Goal: Information Seeking & Learning: Learn about a topic

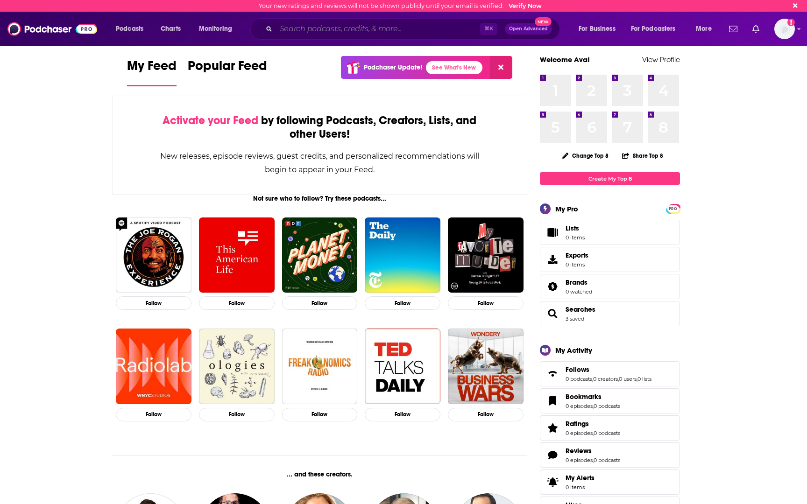
click at [432, 31] on input "Search podcasts, credits, & more..." at bounding box center [378, 28] width 204 height 15
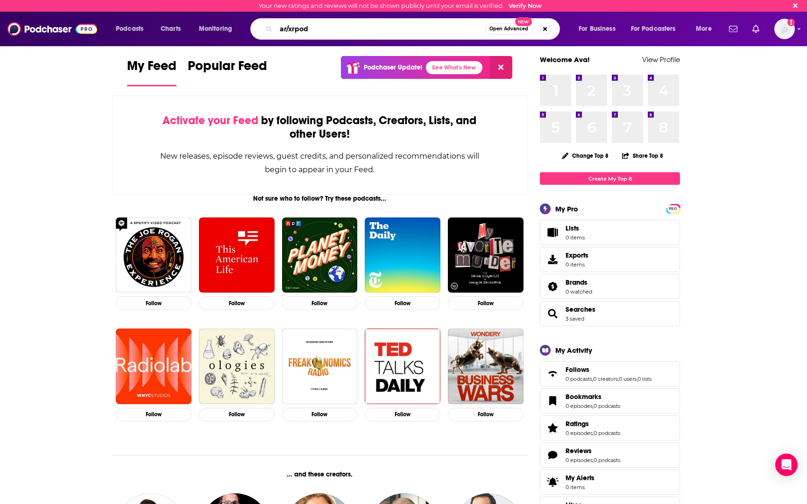
type input "ar/xrpod"
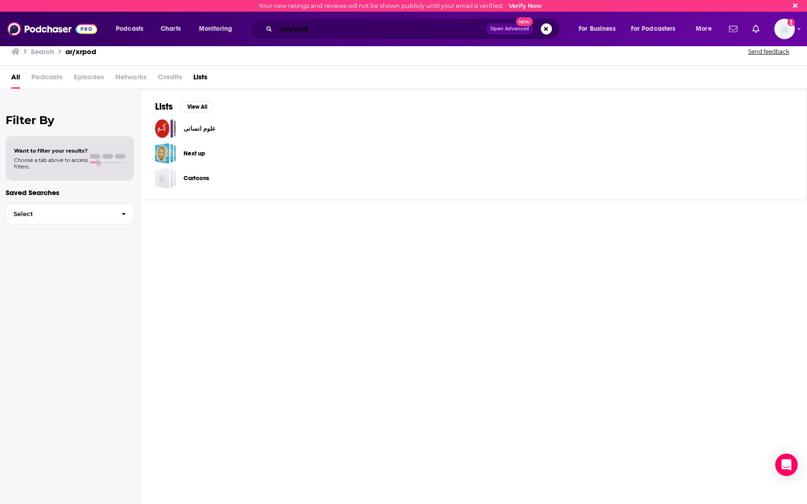
click at [338, 29] on input "ar/xrpod" at bounding box center [381, 28] width 210 height 15
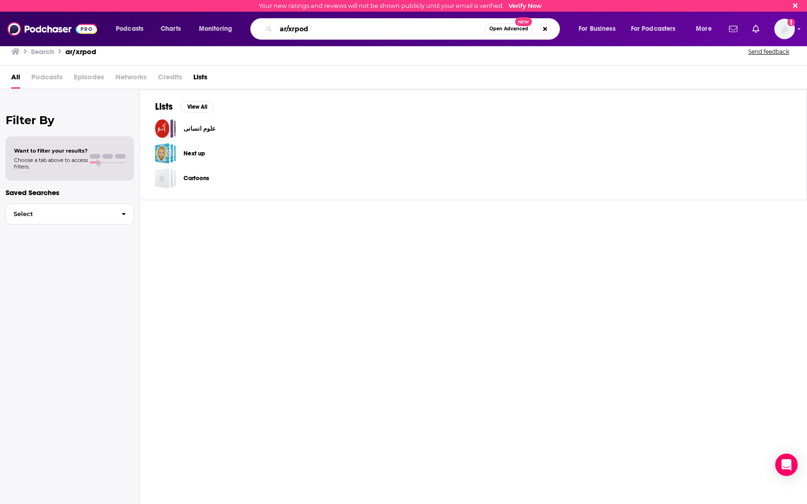
click at [338, 29] on input "ar/xrpod" at bounding box center [380, 28] width 209 height 15
type input "The AI/XR podcast"
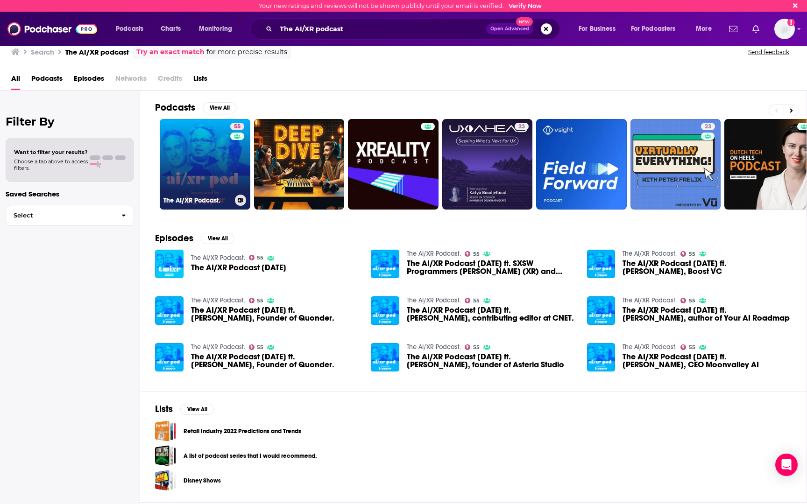
click at [205, 153] on link "55 The AI/XR Podcast." at bounding box center [205, 164] width 91 height 91
click at [230, 157] on div "55" at bounding box center [238, 159] width 16 height 72
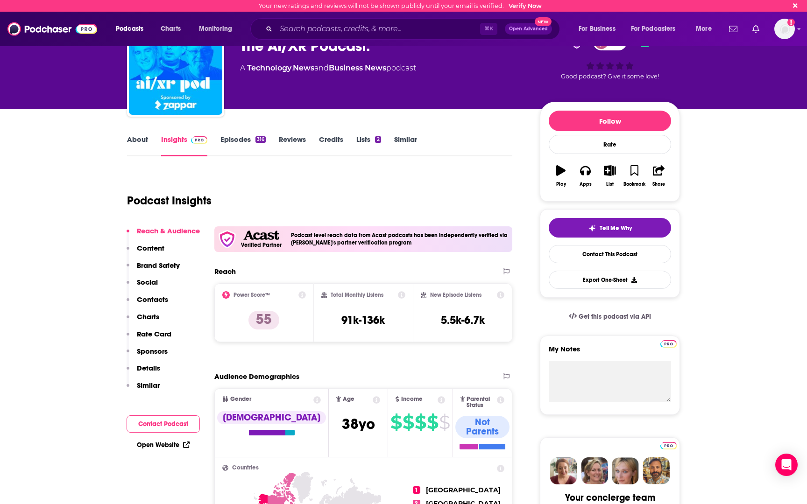
scroll to position [45, 0]
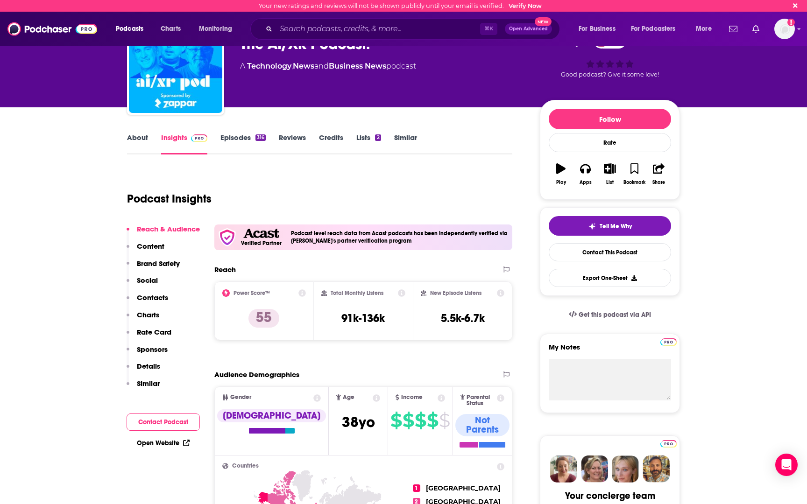
click at [303, 293] on icon at bounding box center [301, 292] width 7 height 7
click at [401, 291] on icon at bounding box center [401, 292] width 7 height 7
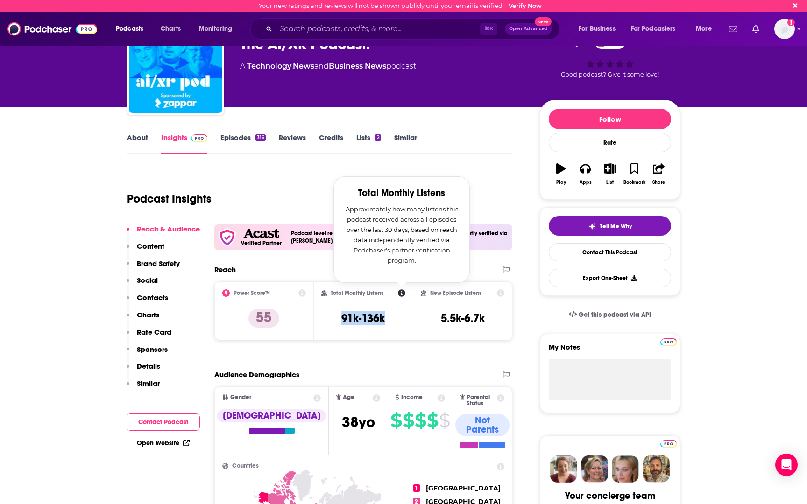
drag, startPoint x: 394, startPoint y: 319, endPoint x: 335, endPoint y: 320, distance: 59.8
click at [335, 320] on div "Total Monthly Listens Total Monthly Listens Approximately how many listens this…" at bounding box center [363, 310] width 84 height 43
copy h3 "91k-136k"
click at [484, 175] on div "Podcast Insights" at bounding box center [316, 193] width 378 height 48
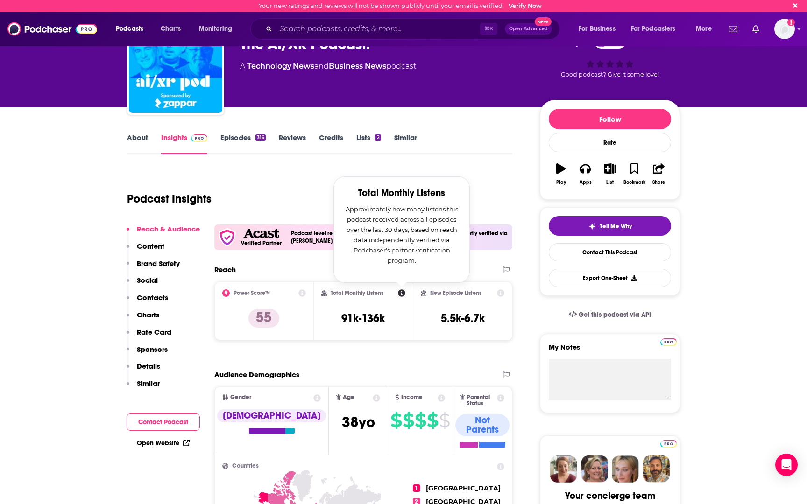
click at [486, 196] on div "Podcast Insights" at bounding box center [316, 193] width 378 height 48
click at [400, 293] on icon at bounding box center [401, 292] width 7 height 7
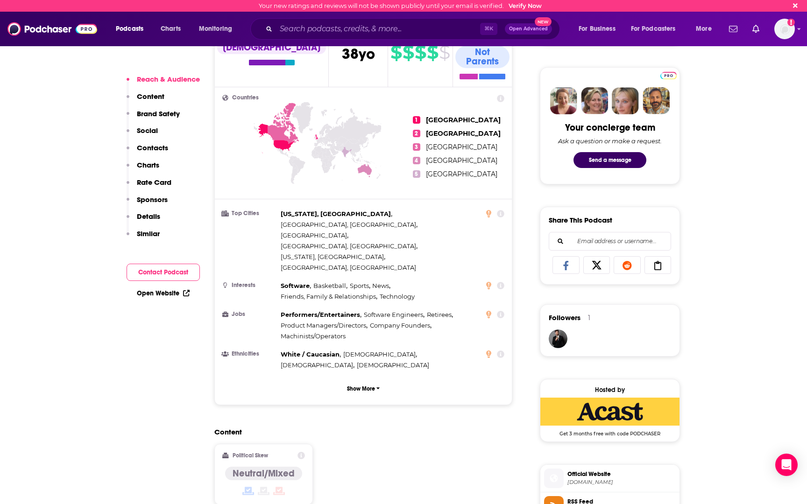
scroll to position [415, 0]
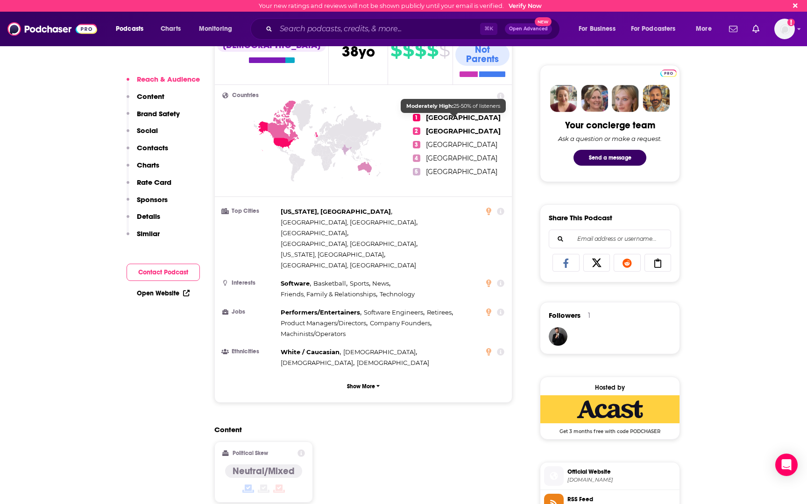
click at [435, 127] on span "[GEOGRAPHIC_DATA]" at bounding box center [463, 131] width 75 height 8
click at [502, 92] on icon at bounding box center [500, 95] width 7 height 7
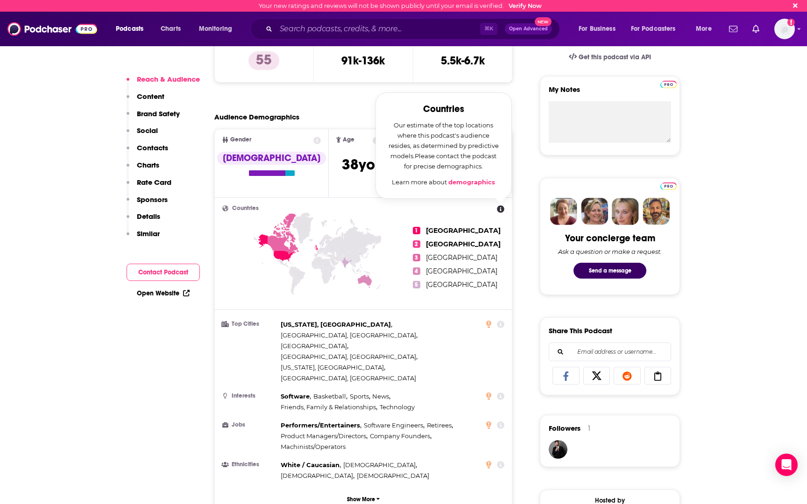
scroll to position [299, 0]
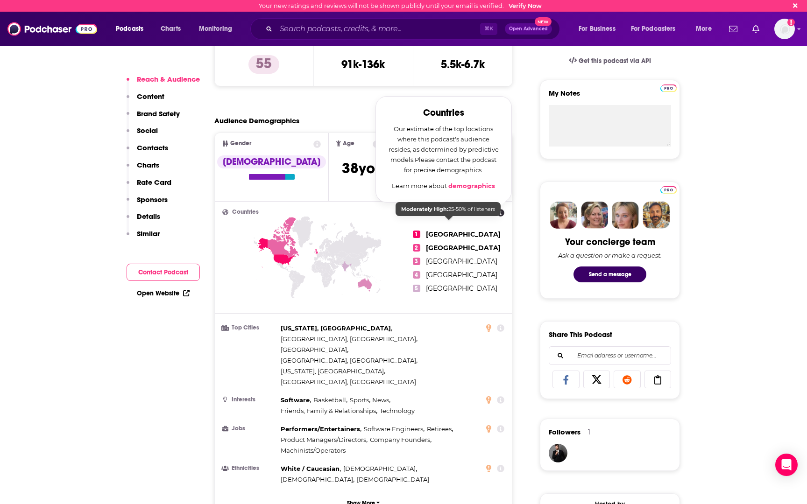
click at [462, 230] on span "[GEOGRAPHIC_DATA]" at bounding box center [463, 234] width 75 height 8
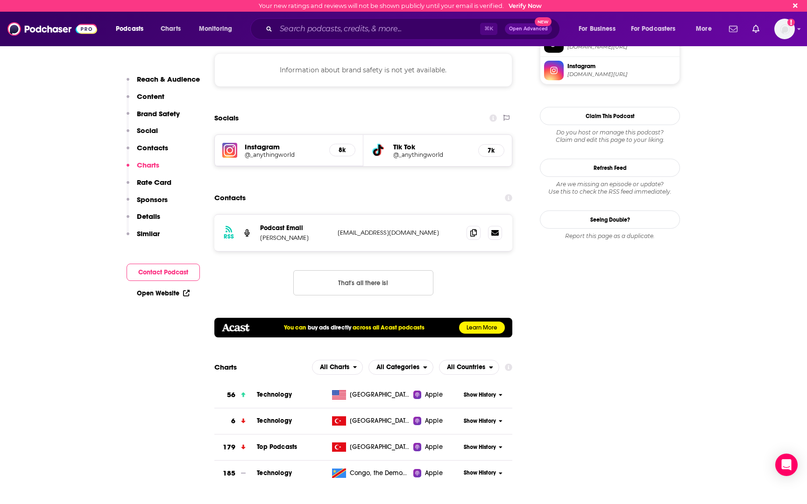
scroll to position [788, 0]
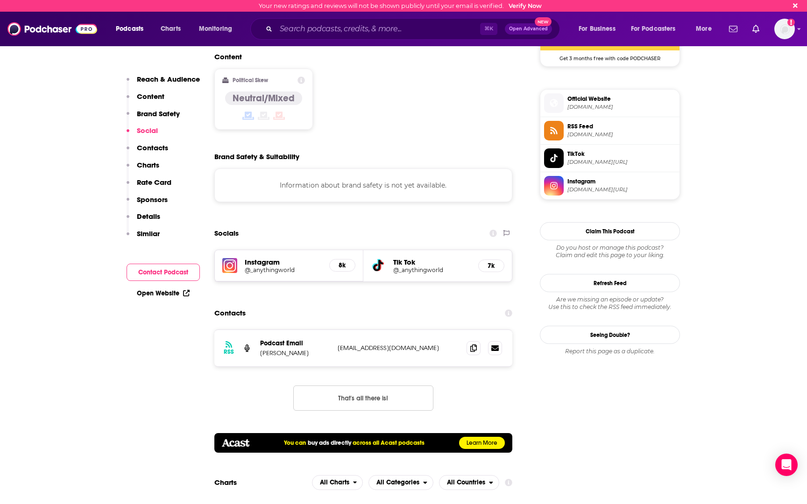
click at [274, 267] on h5 "@_anythingworld" at bounding box center [283, 270] width 77 height 7
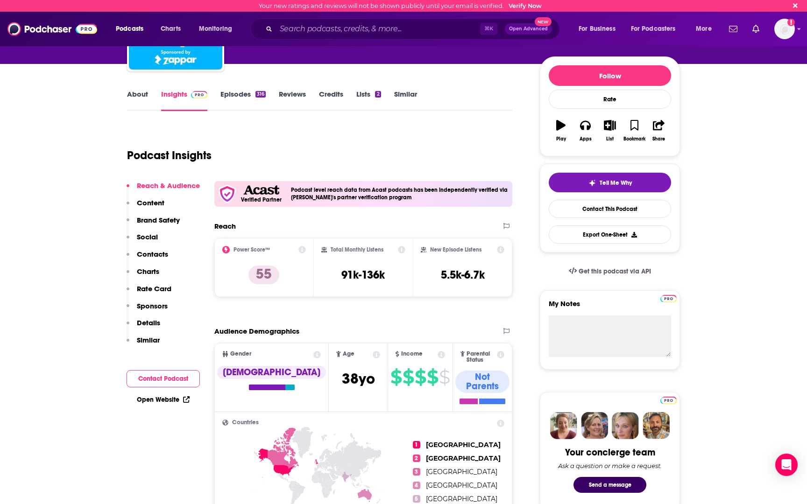
scroll to position [0, 0]
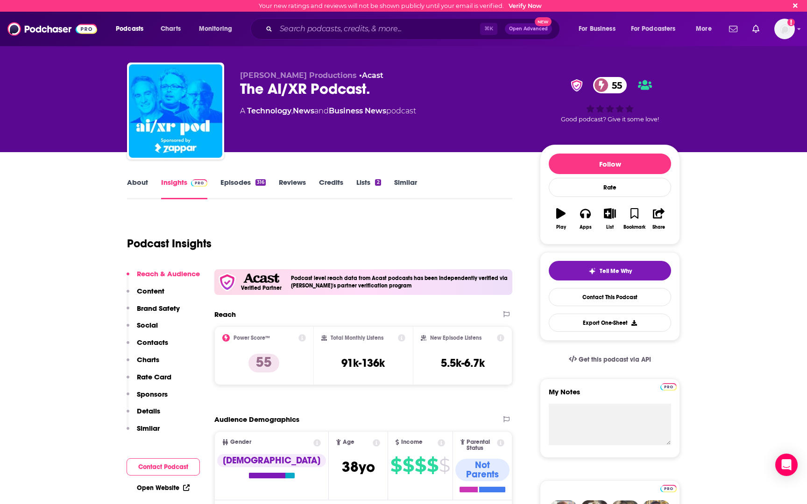
click at [406, 179] on link "Similar" at bounding box center [405, 188] width 23 height 21
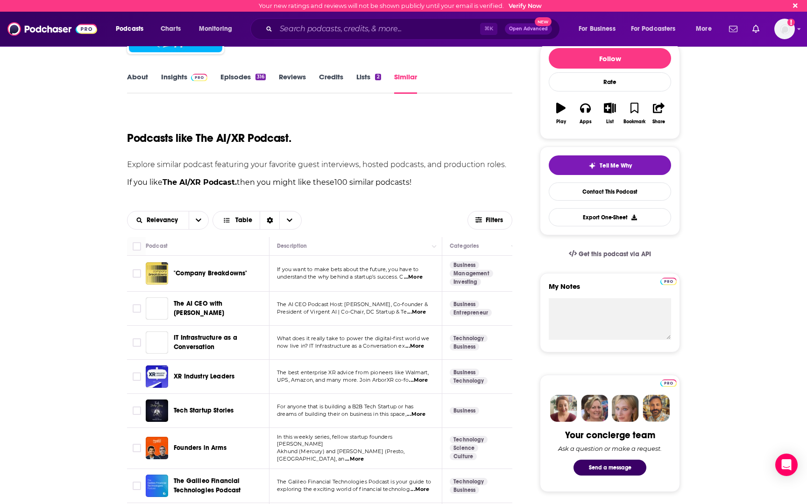
scroll to position [211, 0]
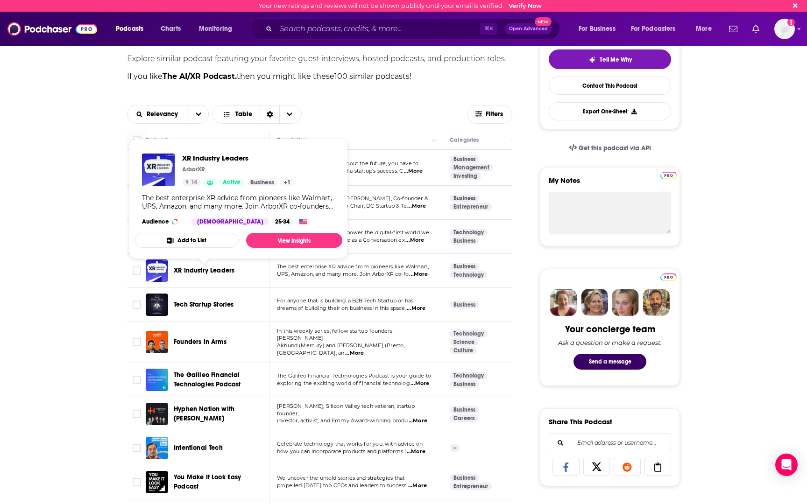
click at [212, 271] on span "XR Industry Leaders" at bounding box center [204, 271] width 61 height 8
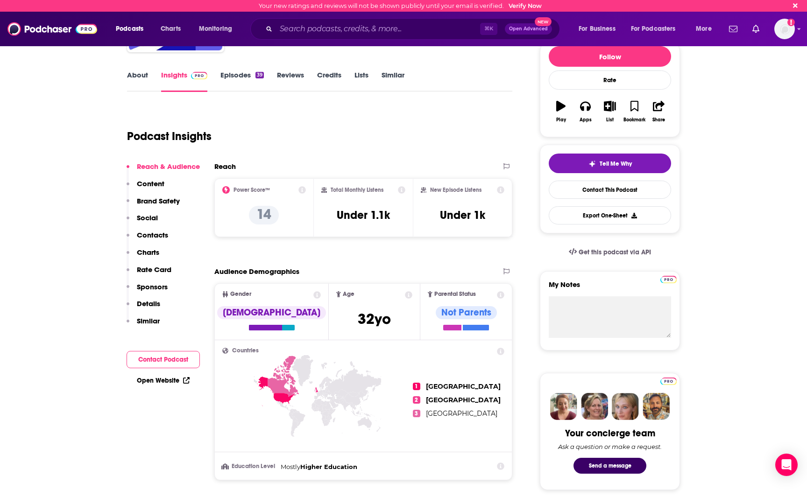
scroll to position [189, 0]
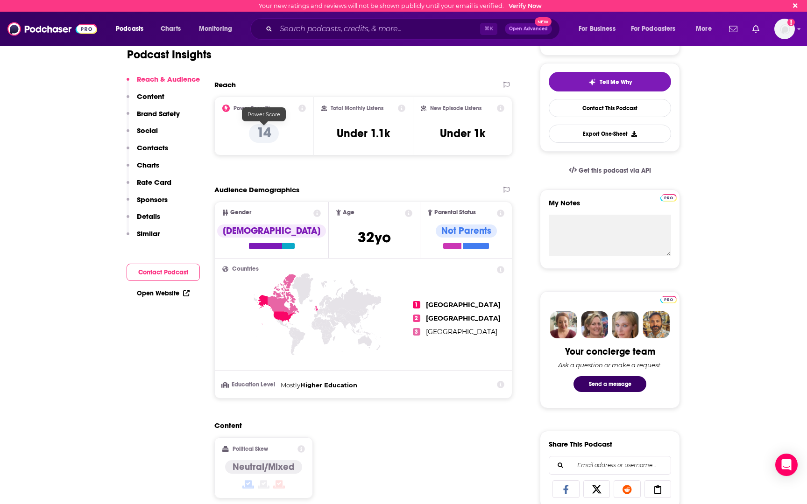
click at [260, 132] on p "14" at bounding box center [264, 133] width 30 height 19
click at [303, 110] on icon at bounding box center [301, 108] width 7 height 7
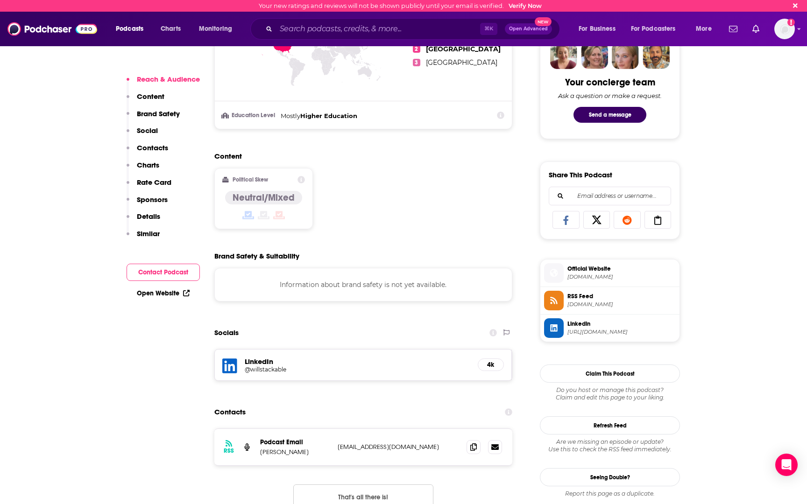
scroll to position [535, 0]
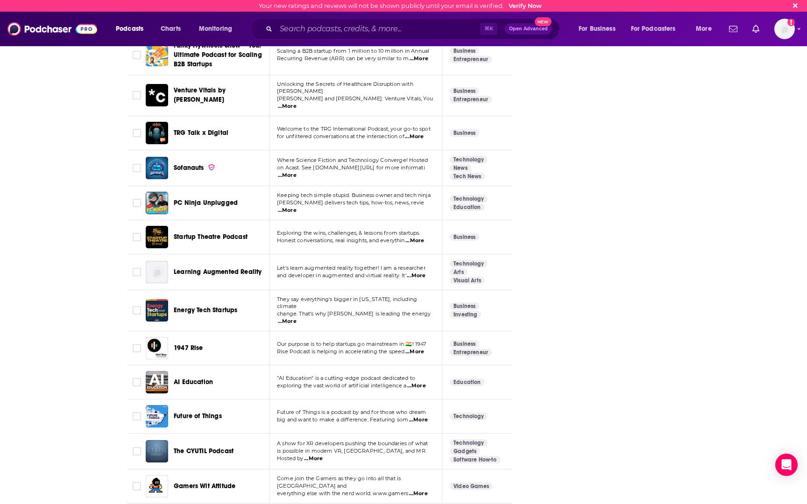
scroll to position [1877, 0]
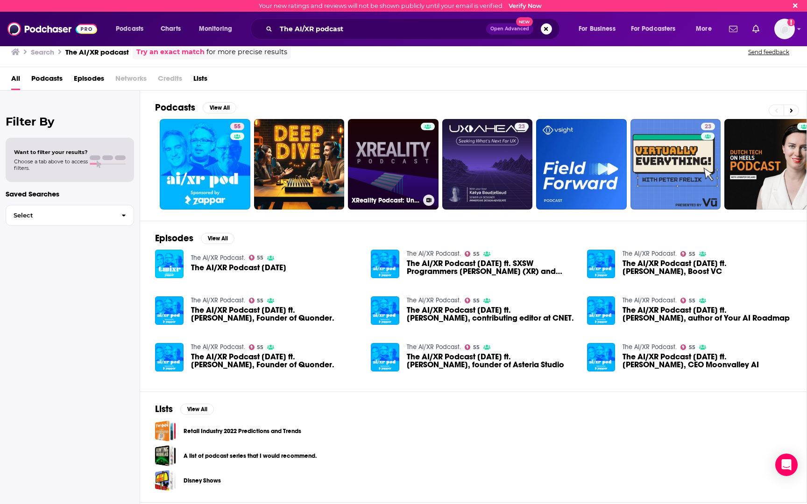
click at [409, 161] on link "XReality Podcast: Uncover Opportunities for Spatial AI (SPAI)" at bounding box center [393, 164] width 91 height 91
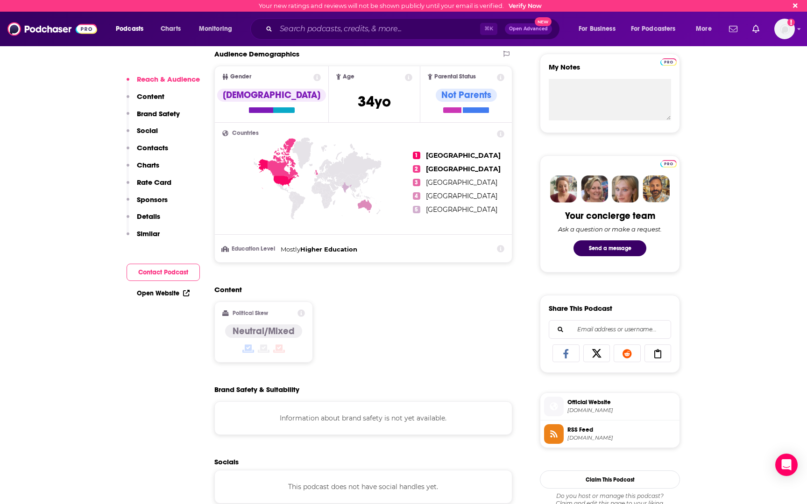
scroll to position [366, 0]
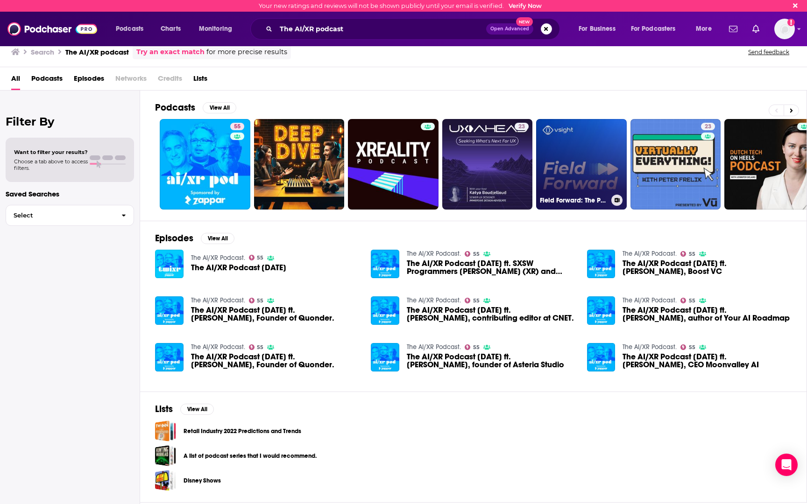
click at [593, 155] on link "Field Forward: The Podcast for Industrial Operations Professionals by VSight" at bounding box center [581, 164] width 91 height 91
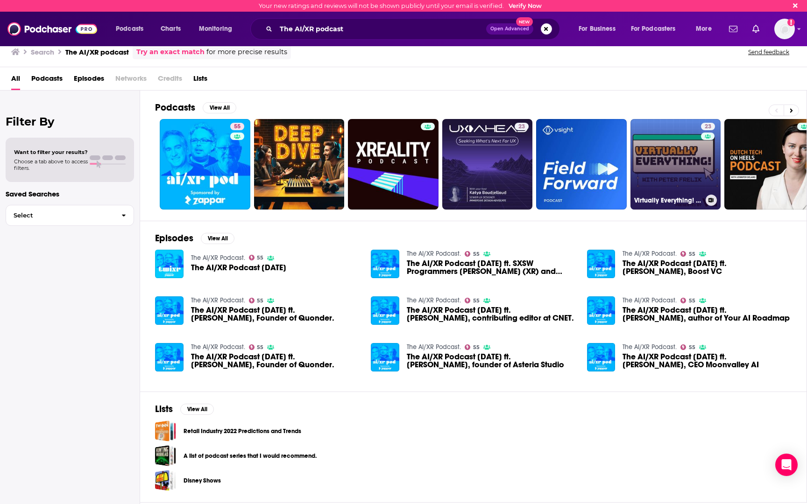
click at [683, 159] on link "23 Virtually Everything! Podcast" at bounding box center [675, 164] width 91 height 91
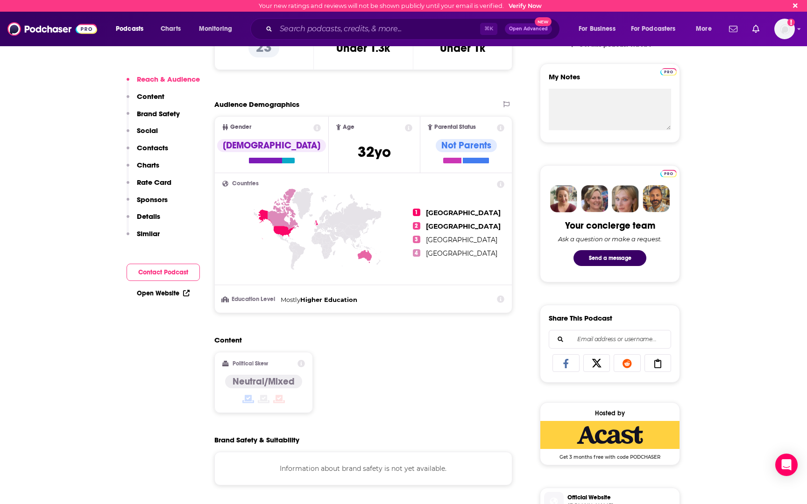
scroll to position [351, 0]
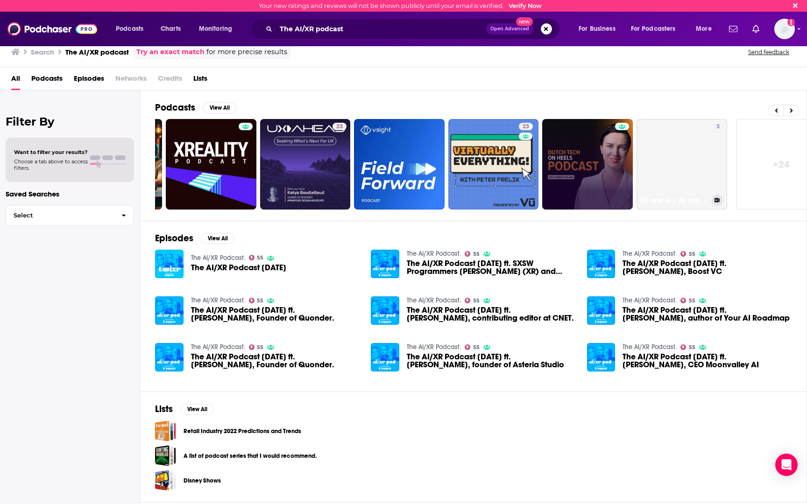
scroll to position [0, 206]
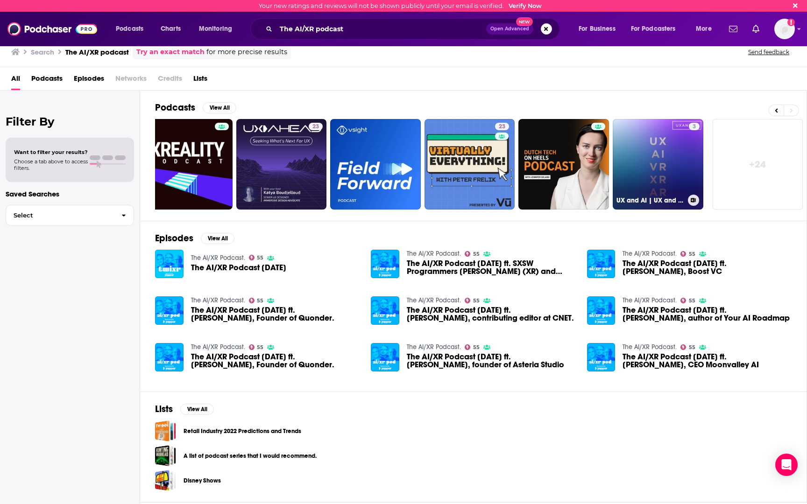
click at [668, 169] on link "3 UX and AI | UX and AI Design Podcast" at bounding box center [657, 164] width 91 height 91
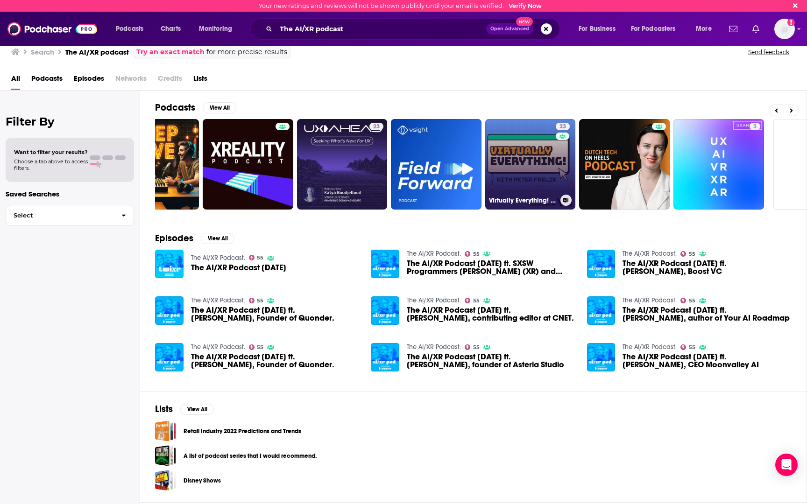
scroll to position [0, 206]
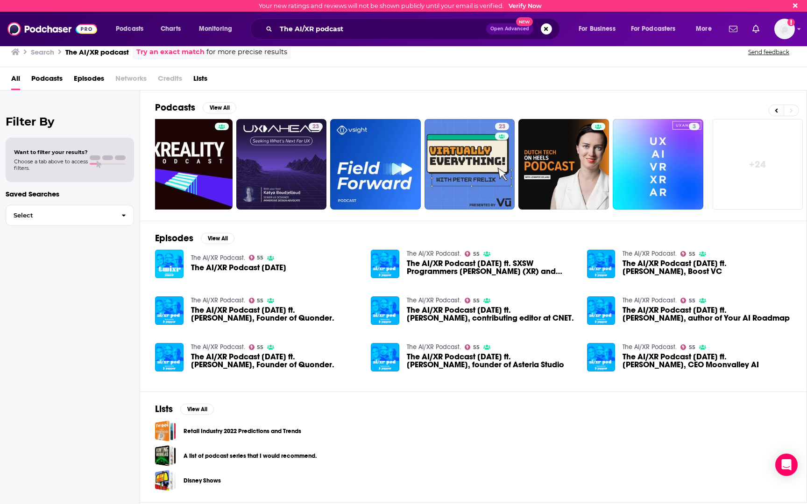
click at [755, 162] on link "+ 24" at bounding box center [757, 164] width 91 height 91
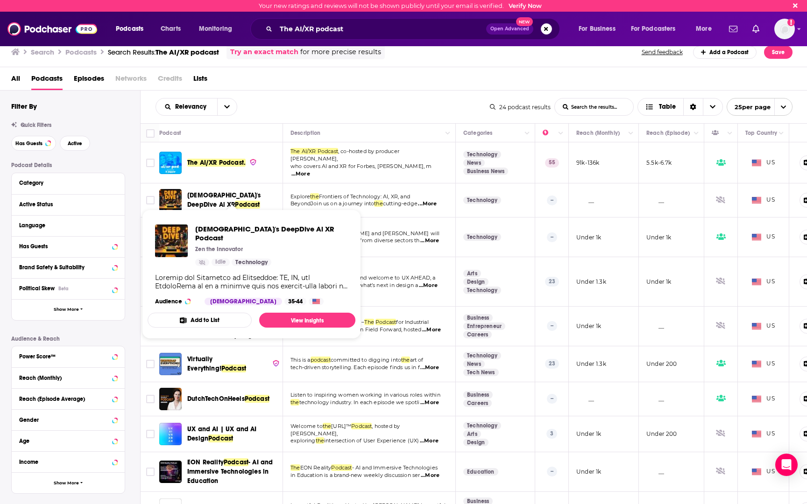
click at [243, 197] on span "[DEMOGRAPHIC_DATA]'s DeepDive Ai XR" at bounding box center [223, 199] width 73 height 17
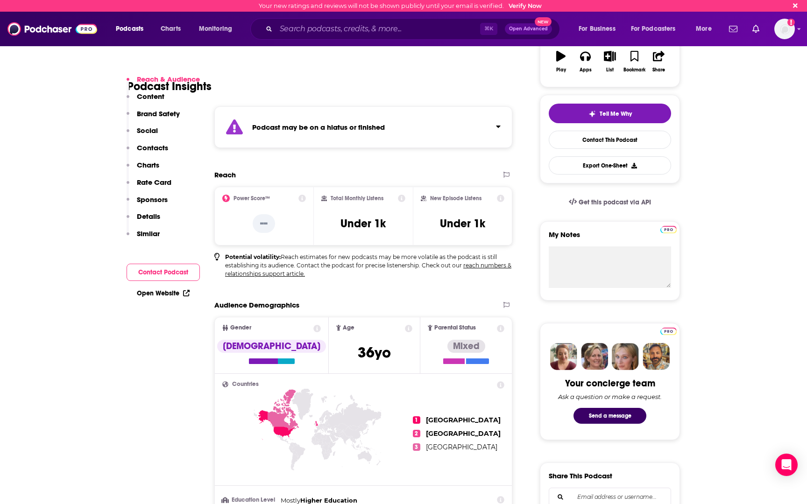
scroll to position [194, 0]
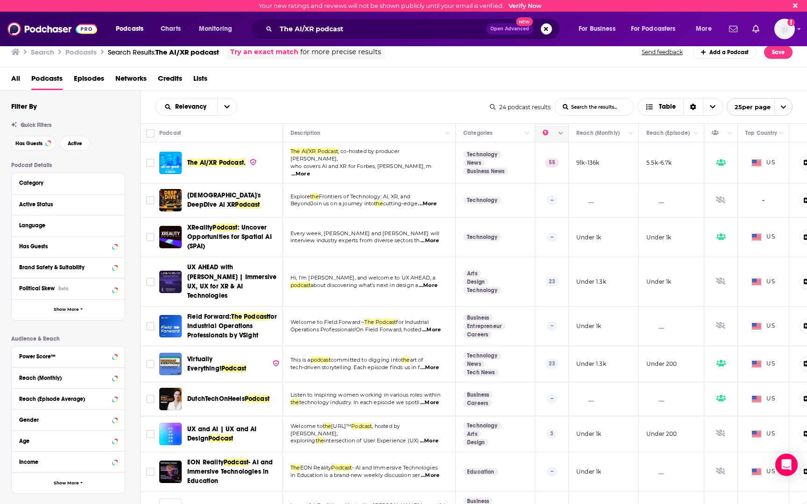
click at [563, 130] on button "Column Actions" at bounding box center [560, 133] width 11 height 11
click at [499, 169] on div at bounding box center [403, 252] width 807 height 504
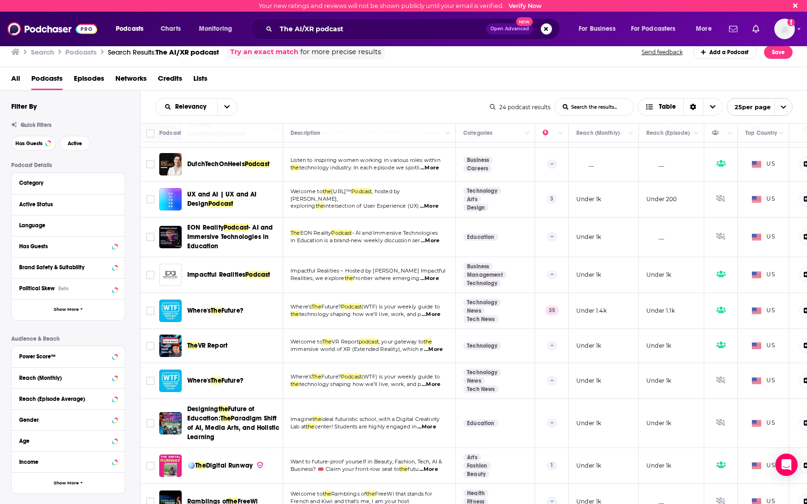
scroll to position [286, 0]
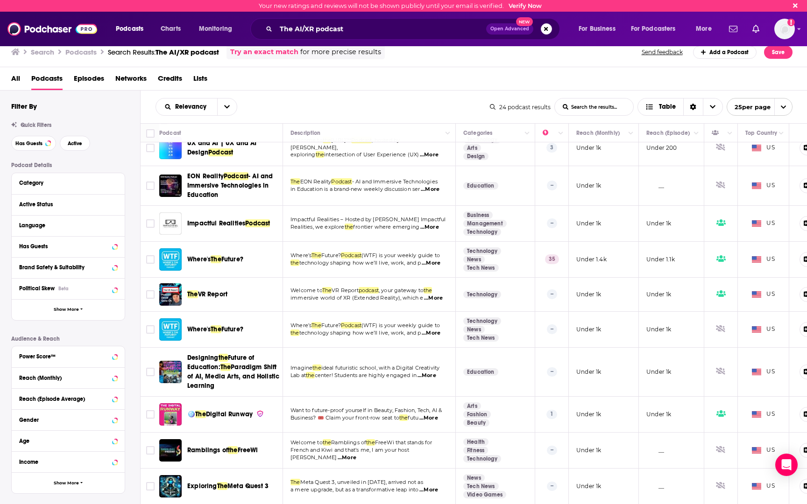
click at [225, 255] on span "Future?" at bounding box center [232, 259] width 22 height 8
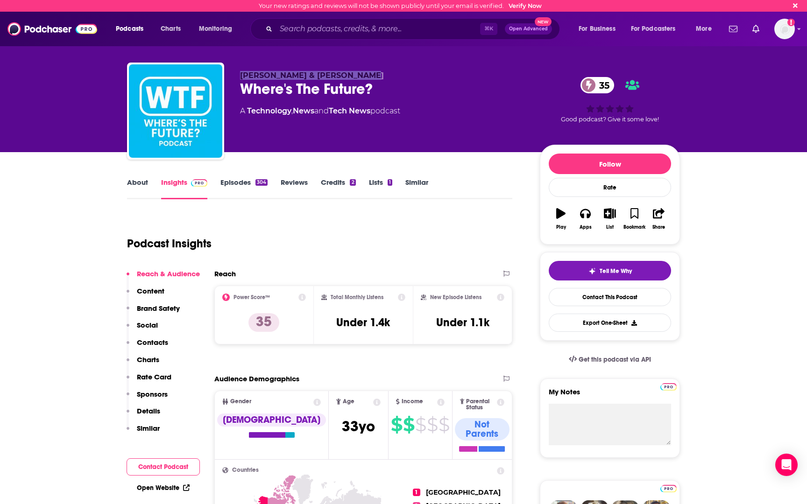
drag, startPoint x: 366, startPoint y: 76, endPoint x: 241, endPoint y: 71, distance: 124.7
click at [241, 71] on p "[PERSON_NAME] & [PERSON_NAME]" at bounding box center [382, 75] width 285 height 9
copy span "[PERSON_NAME] & [PERSON_NAME]"
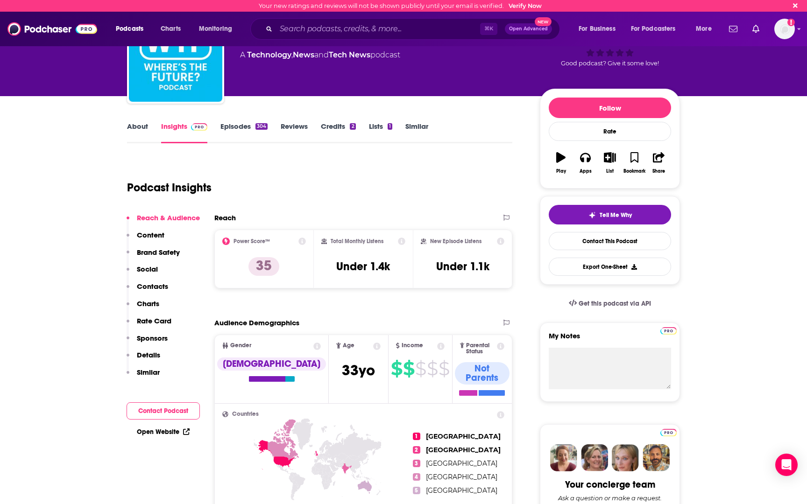
scroll to position [58, 0]
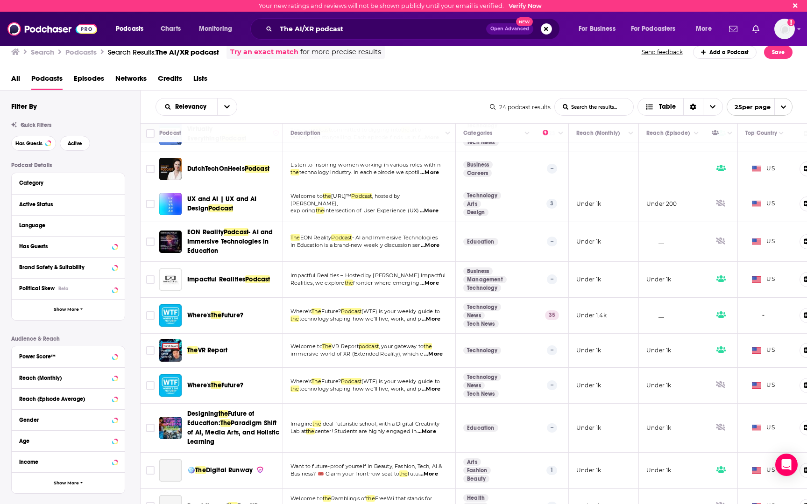
scroll to position [296, 0]
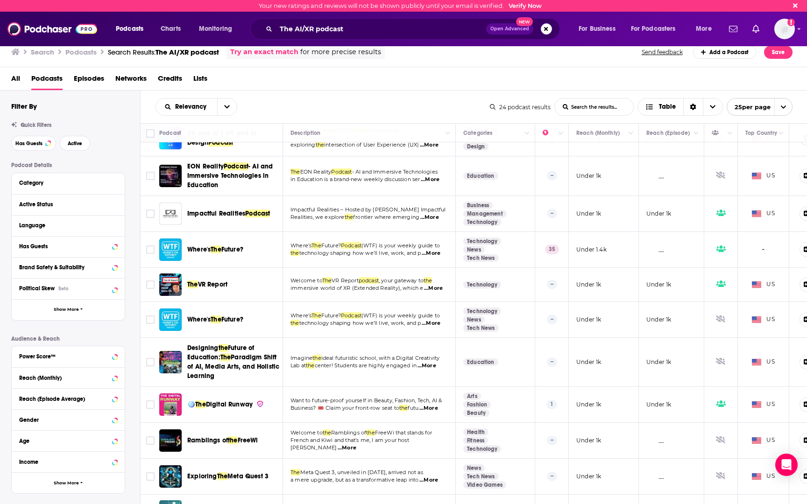
click at [193, 281] on span "The" at bounding box center [192, 285] width 11 height 8
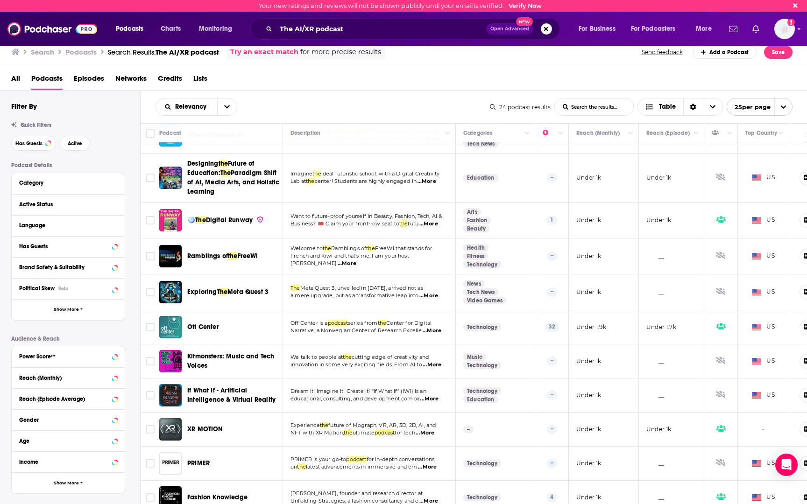
scroll to position [510, 0]
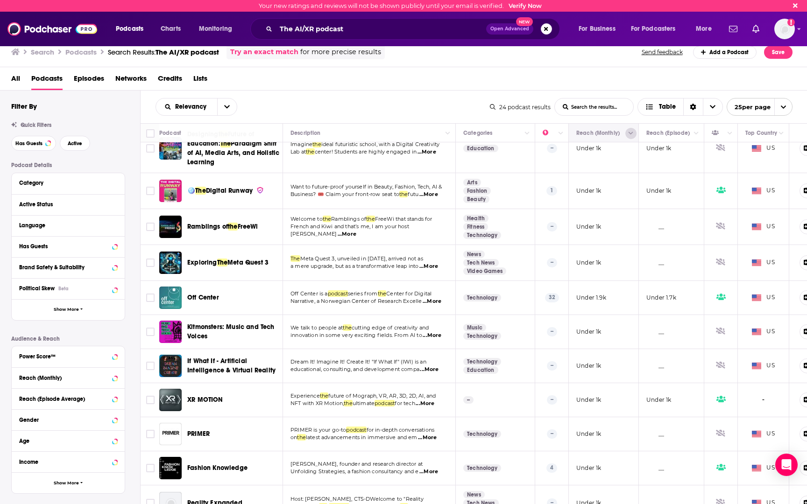
click at [631, 133] on icon "Column Actions" at bounding box center [630, 134] width 5 height 6
click at [718, 110] on div at bounding box center [403, 252] width 807 height 504
click at [710, 110] on icon "Choose View" at bounding box center [713, 107] width 6 height 7
click at [654, 109] on span "Choose View" at bounding box center [651, 107] width 12 height 7
click at [649, 105] on icon "Choose View" at bounding box center [649, 107] width 7 height 5
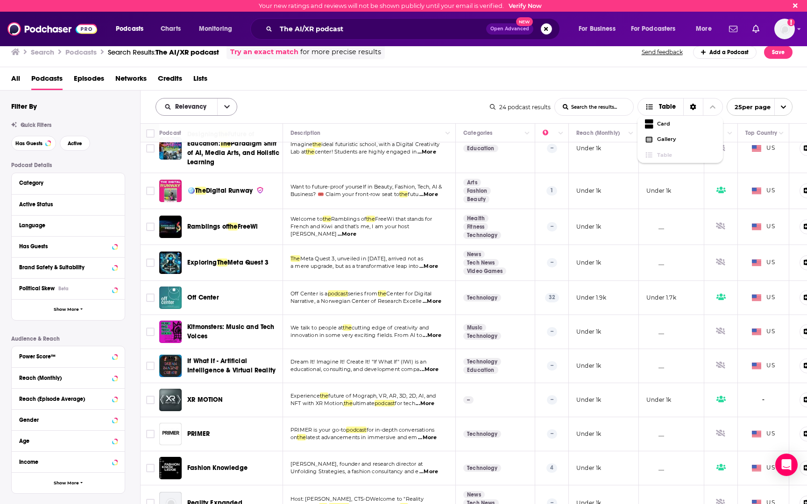
click at [226, 106] on icon "open menu" at bounding box center [227, 107] width 6 height 7
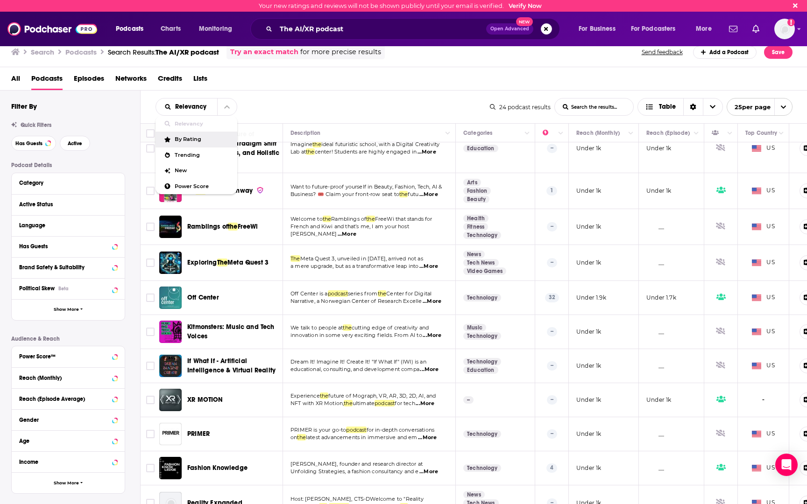
click at [202, 143] on div "By Rating" at bounding box center [196, 140] width 82 height 16
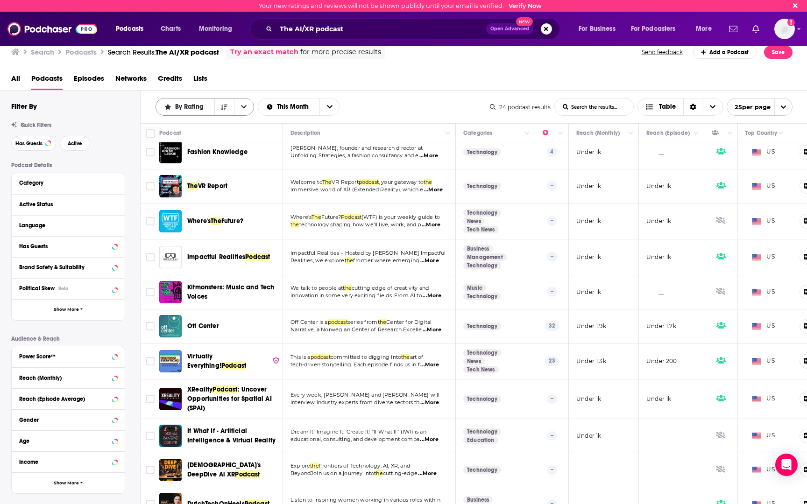
click at [247, 112] on button "open menu" at bounding box center [244, 106] width 20 height 17
click at [201, 187] on span "Power Score" at bounding box center [211, 186] width 72 height 5
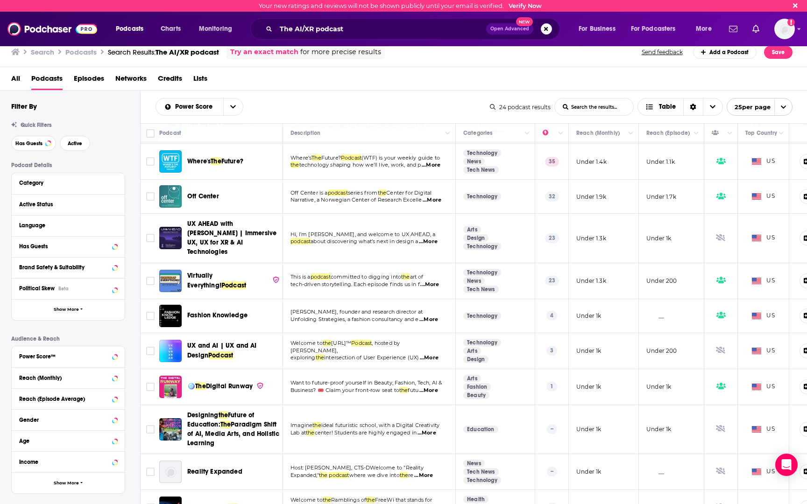
scroll to position [0, 0]
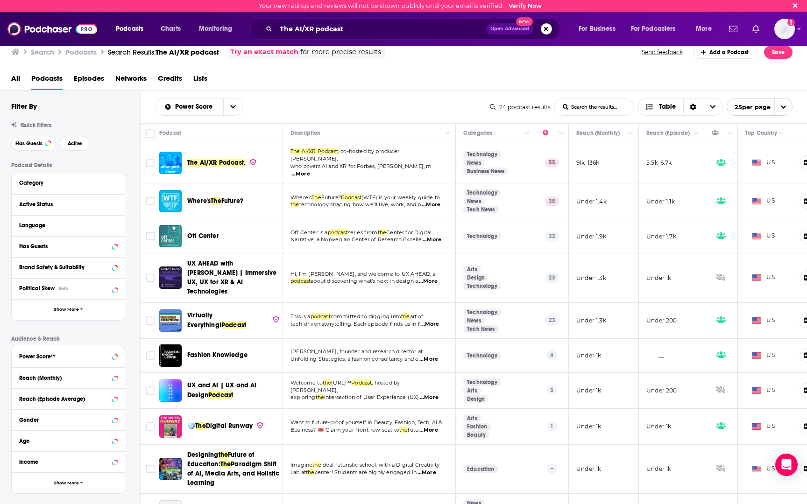
click at [438, 205] on td "Where’s The Future? Podcast (WTF) is your weekly guide to the technology shapin…" at bounding box center [369, 201] width 173 height 36
click at [437, 201] on span "...More" at bounding box center [431, 204] width 19 height 7
drag, startPoint x: 595, startPoint y: 278, endPoint x: 567, endPoint y: 267, distance: 30.2
click at [436, 201] on span "...More" at bounding box center [431, 204] width 19 height 7
click at [440, 201] on span "...More" at bounding box center [431, 204] width 19 height 7
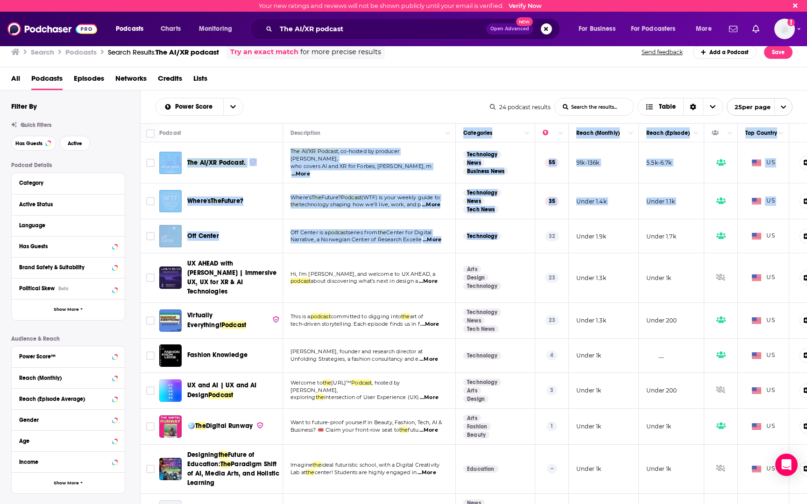
drag, startPoint x: 463, startPoint y: 136, endPoint x: 535, endPoint y: 216, distance: 107.1
click at [389, 219] on td "Off Center is a podcast series from the Center for Digital Narrative, a Norwegi…" at bounding box center [369, 236] width 173 height 34
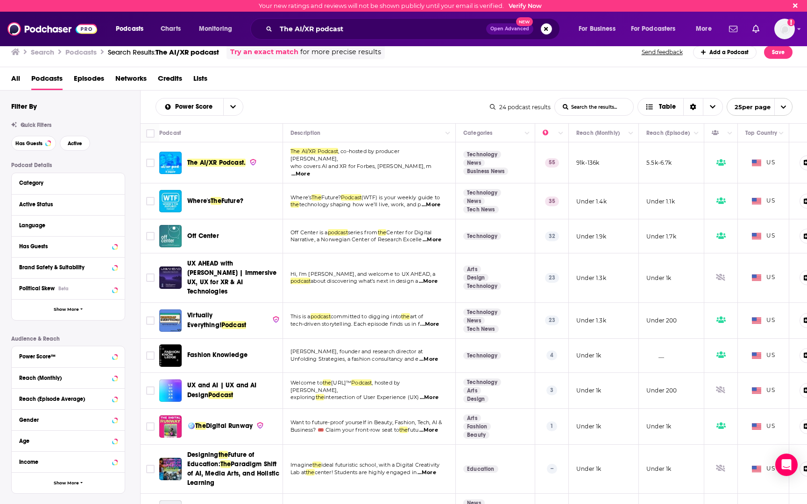
click at [438, 205] on td "Where’s The Future? Podcast (WTF) is your weekly guide to the technology shapin…" at bounding box center [369, 201] width 173 height 36
click at [438, 203] on span "...More" at bounding box center [431, 204] width 19 height 7
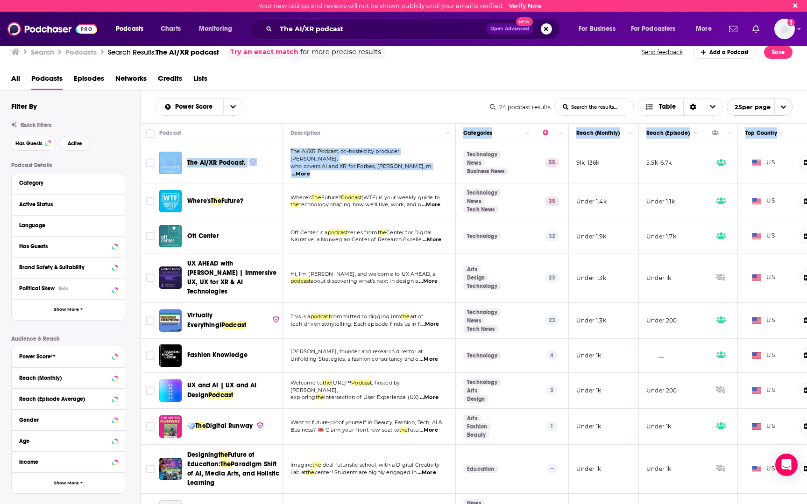
drag, startPoint x: 464, startPoint y: 138, endPoint x: 488, endPoint y: 145, distance: 25.1
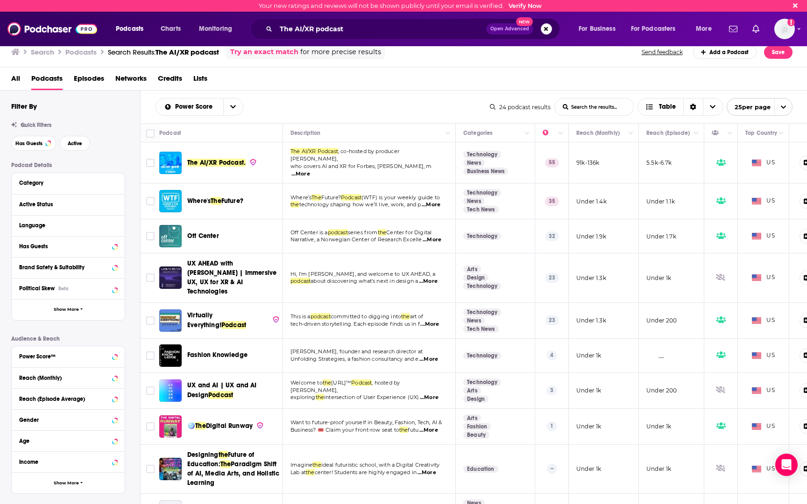
click at [421, 207] on td "Where’s The Future? Podcast (WTF) is your weekly guide to the technology shapin…" at bounding box center [369, 201] width 173 height 36
click at [432, 206] on td "Where’s The Future? Podcast (WTF) is your weekly guide to the technology shapin…" at bounding box center [369, 201] width 173 height 36
click at [436, 202] on span "...More" at bounding box center [431, 204] width 19 height 7
click at [436, 201] on span "...More" at bounding box center [431, 204] width 19 height 7
click at [394, 194] on span "(WTF) is your weekly guide to" at bounding box center [400, 197] width 78 height 7
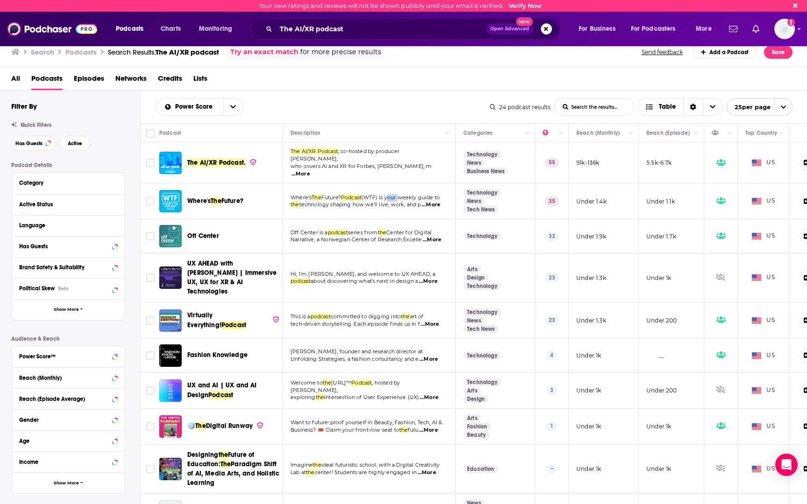
click at [394, 194] on span "(WTF) is your weekly guide to" at bounding box center [400, 197] width 78 height 7
click at [404, 201] on span "technology shaping how we’ll live, work, and p" at bounding box center [360, 204] width 122 height 7
click at [436, 201] on span "...More" at bounding box center [431, 204] width 19 height 7
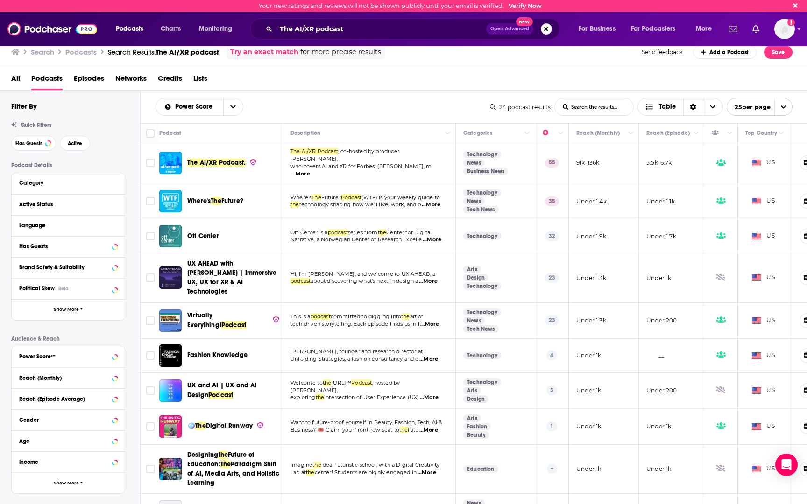
click at [198, 202] on div "Where's The Future?" at bounding box center [235, 201] width 97 height 22
click at [215, 190] on div "Where's The Future?" at bounding box center [235, 201] width 97 height 22
click at [215, 200] on span "The" at bounding box center [216, 201] width 11 height 8
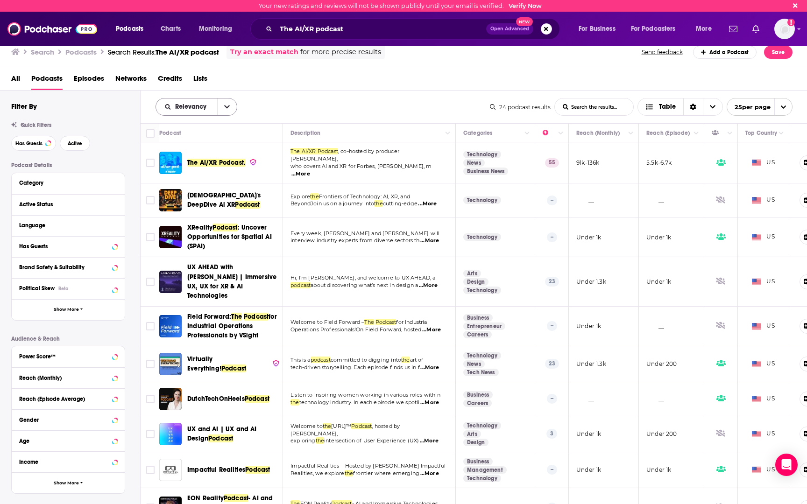
click at [230, 101] on button "open menu" at bounding box center [227, 106] width 20 height 17
click at [206, 184] on span "Power Score" at bounding box center [202, 186] width 55 height 5
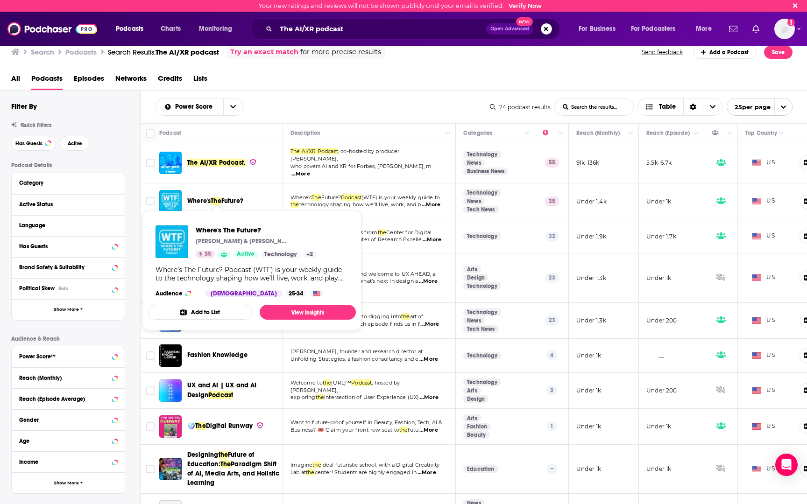
click at [204, 197] on span "Where's" at bounding box center [198, 201] width 23 height 8
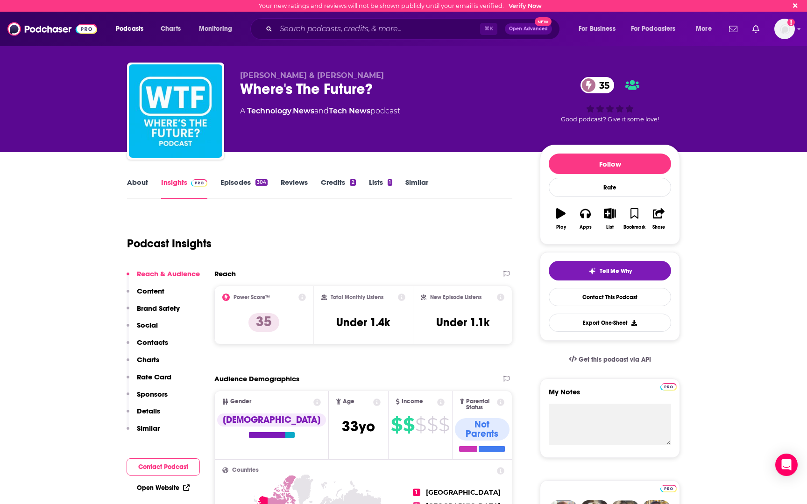
click at [145, 182] on link "About" at bounding box center [137, 188] width 21 height 21
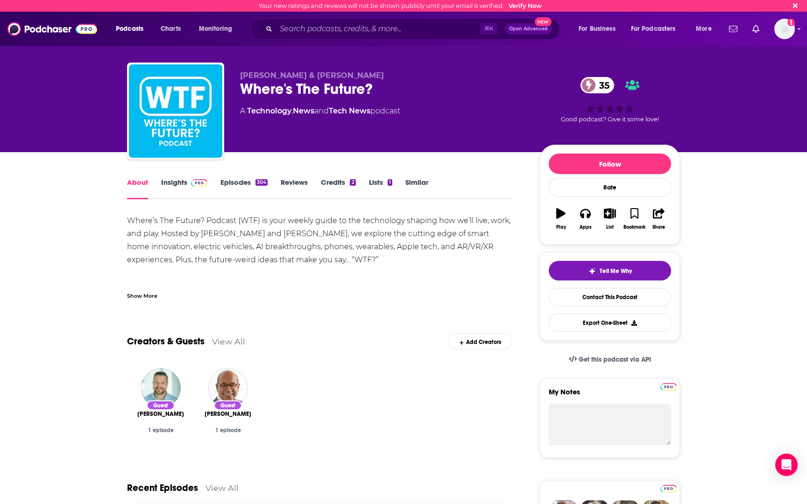
click at [141, 296] on div "Show More" at bounding box center [142, 295] width 30 height 9
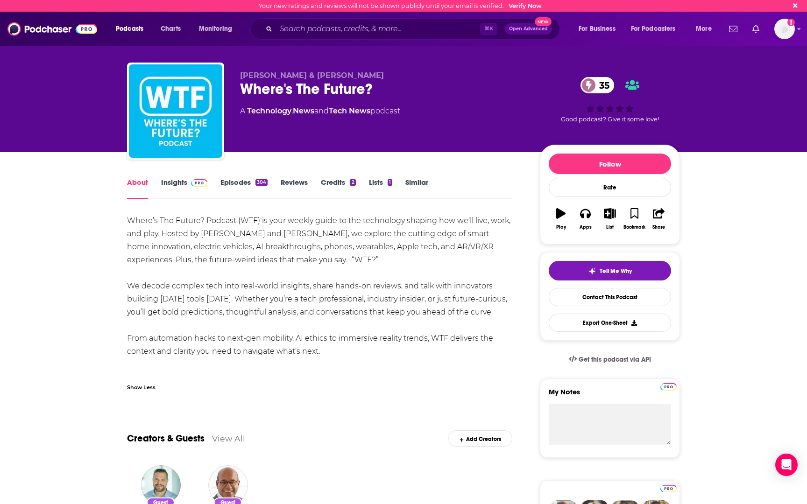
drag, startPoint x: 338, startPoint y: 364, endPoint x: 129, endPoint y: 221, distance: 253.1
click at [129, 221] on div "Where’s The Future? Podcast (WTF) is your weekly guide to the technology shapin…" at bounding box center [319, 286] width 385 height 144
copy div "Where’s The Future? Podcast (WTF) is your weekly guide to the technology shapin…"
click at [313, 302] on div "Where’s The Future? Podcast (WTF) is your weekly guide to the technology shapin…" at bounding box center [319, 286] width 385 height 144
click at [239, 189] on link "Episodes 304" at bounding box center [243, 188] width 47 height 21
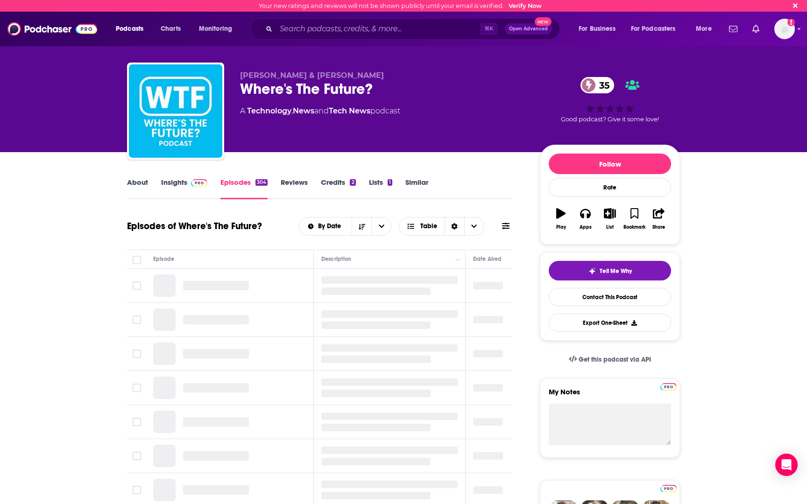
click at [176, 185] on link "Insights" at bounding box center [184, 188] width 46 height 21
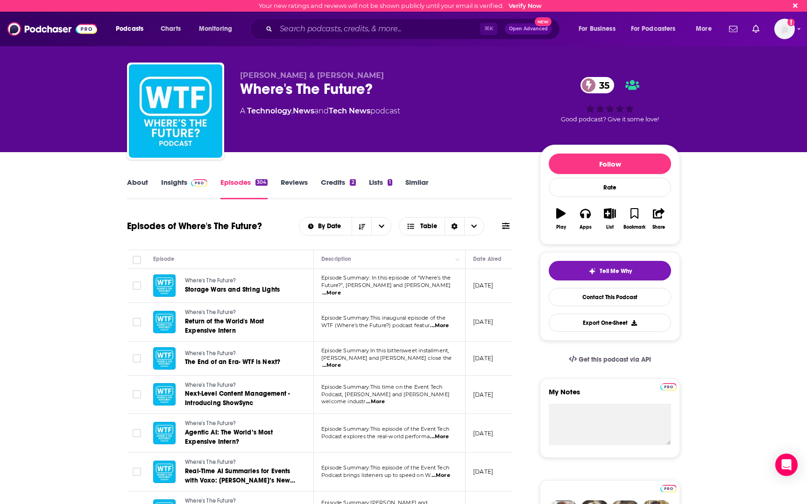
scroll to position [13, 0]
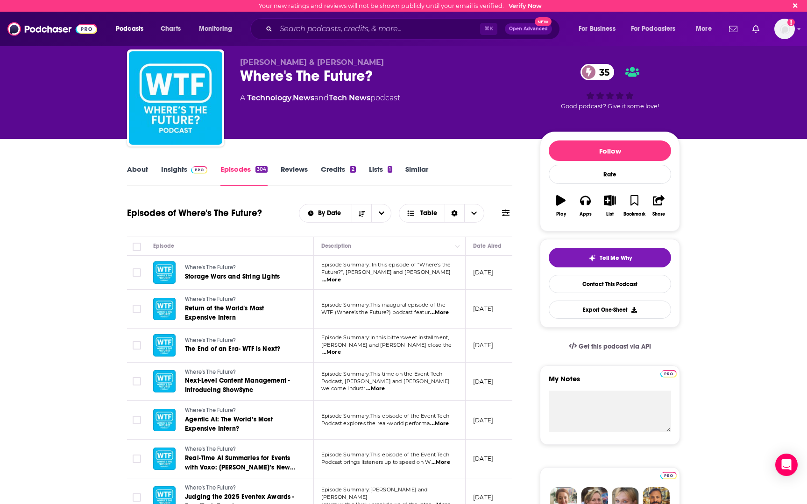
click at [144, 172] on link "About" at bounding box center [137, 175] width 21 height 21
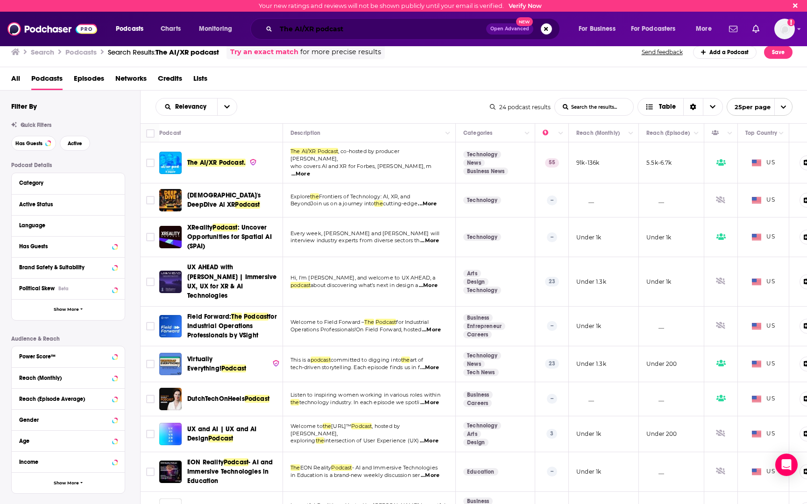
click at [293, 25] on input "The AI/XR podcast" at bounding box center [381, 28] width 210 height 15
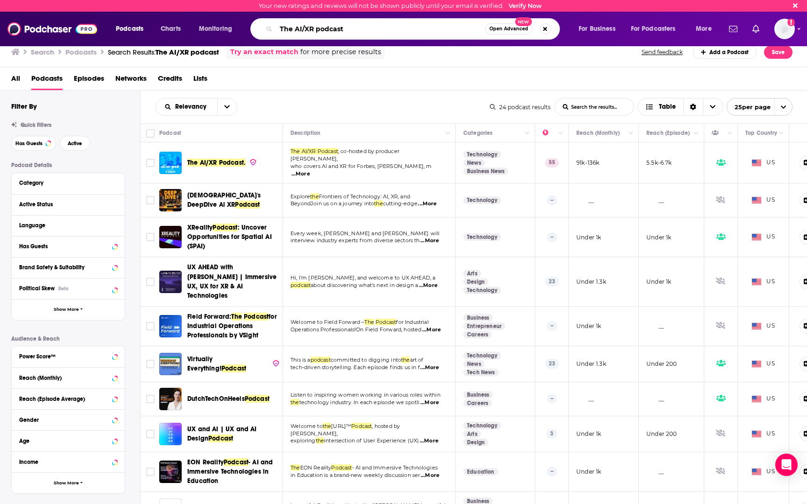
click at [293, 25] on input "The AI/XR podcast" at bounding box center [380, 28] width 209 height 15
type input "Virtual Reality"
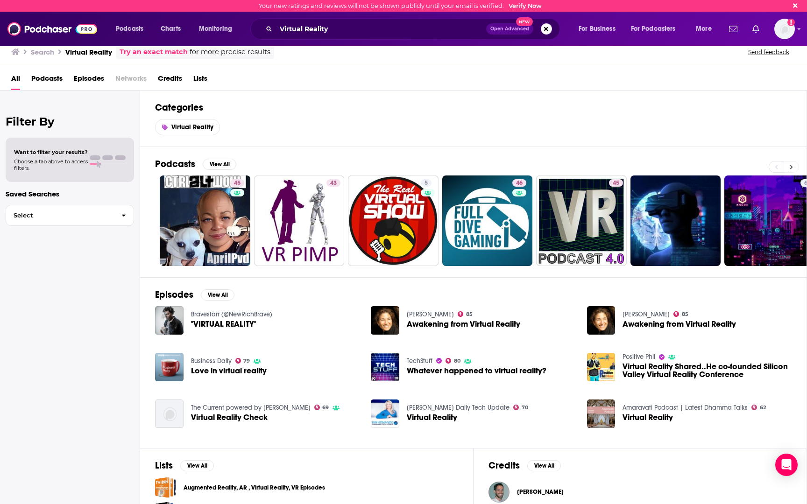
click at [793, 169] on button at bounding box center [790, 167] width 15 height 12
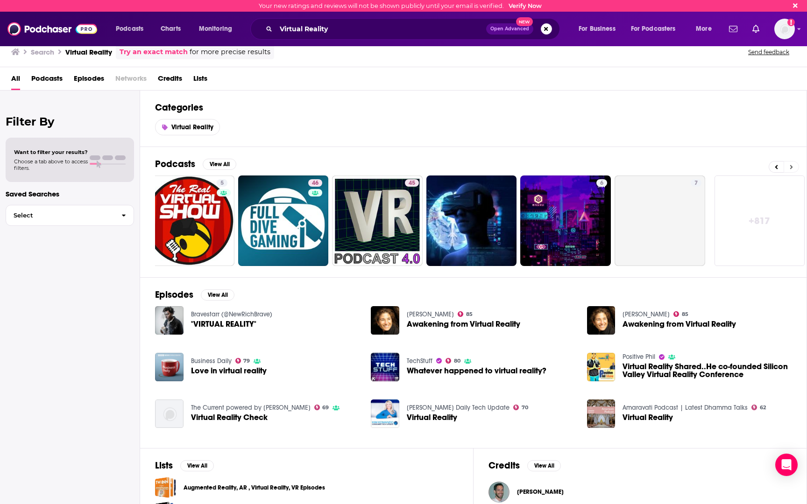
scroll to position [0, 206]
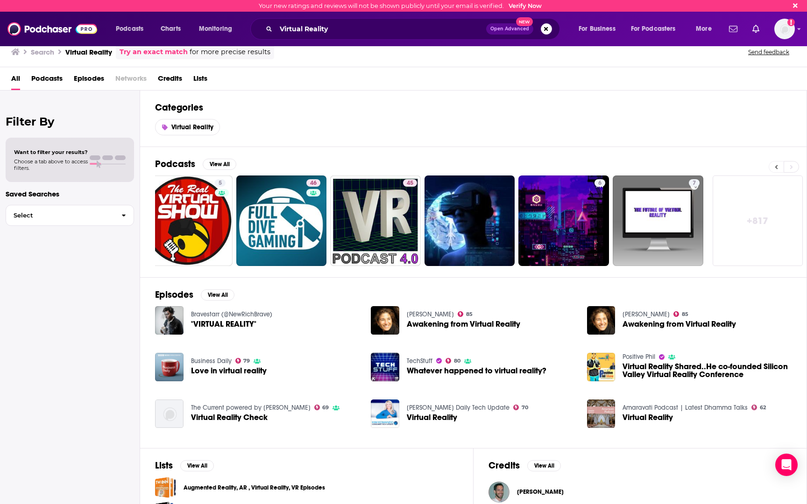
click at [775, 169] on icon at bounding box center [775, 167] width 3 height 7
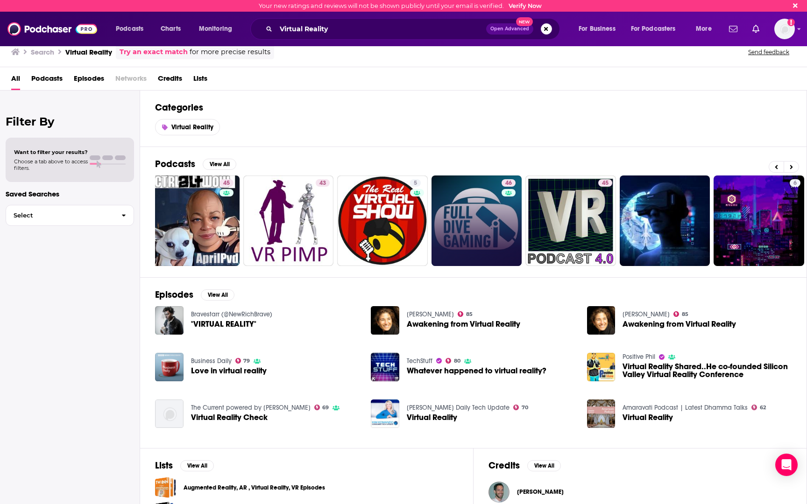
scroll to position [0, 0]
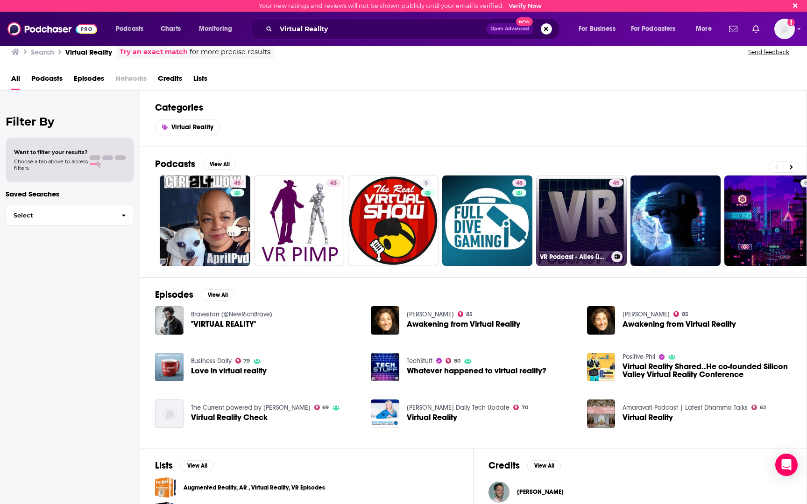
click at [580, 239] on link "45 VR Podcast - Alles über Virtual - und Augmented Reality" at bounding box center [581, 221] width 91 height 91
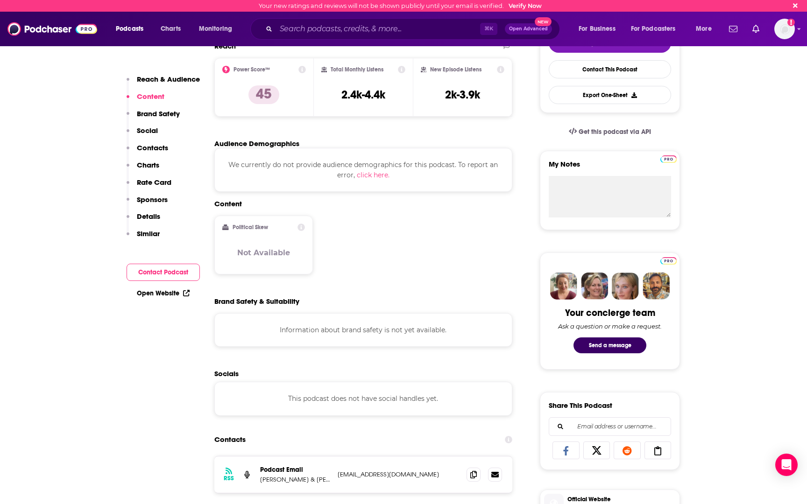
scroll to position [189, 0]
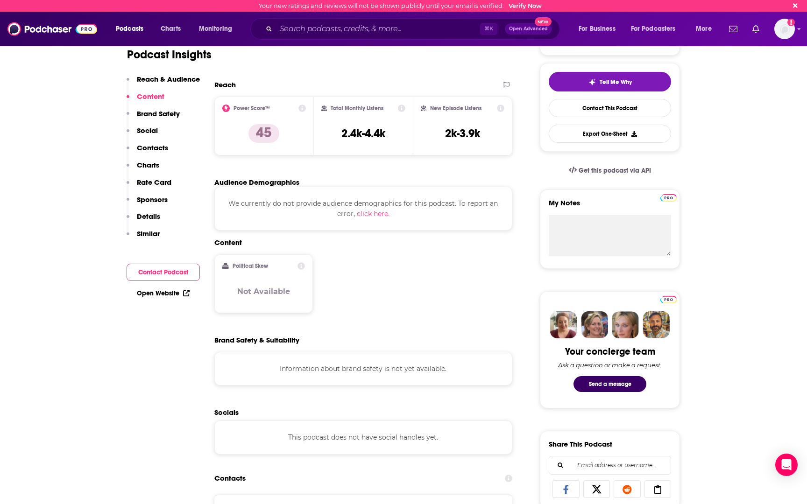
click at [167, 116] on p "Brand Safety" at bounding box center [158, 113] width 43 height 9
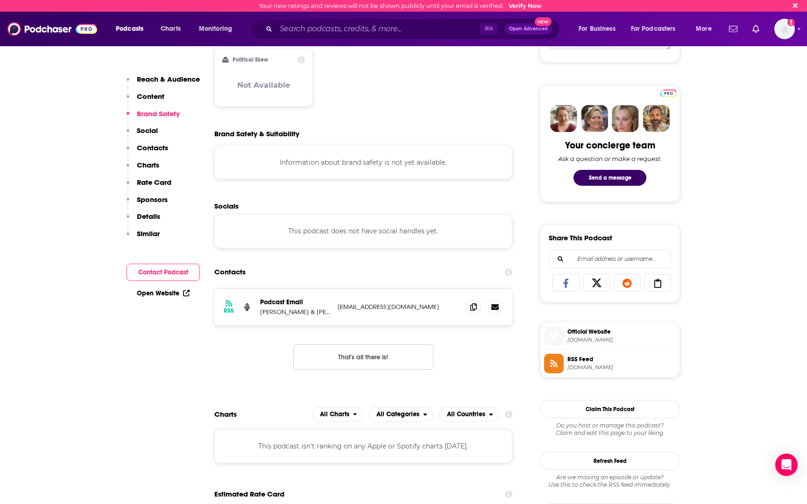
click at [161, 82] on p "Reach & Audience" at bounding box center [168, 79] width 63 height 9
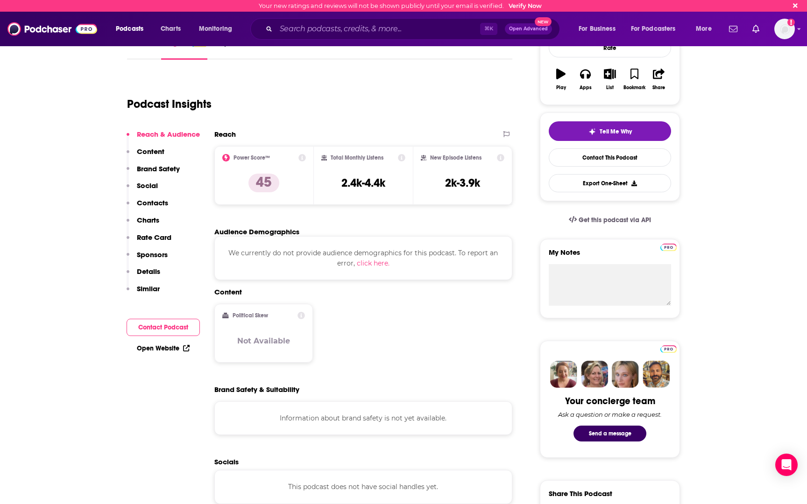
scroll to position [0, 0]
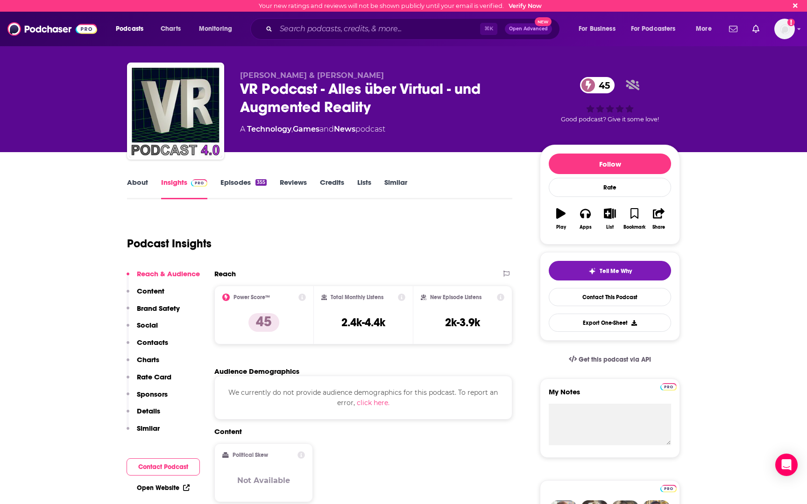
click at [138, 188] on link "About" at bounding box center [137, 188] width 21 height 21
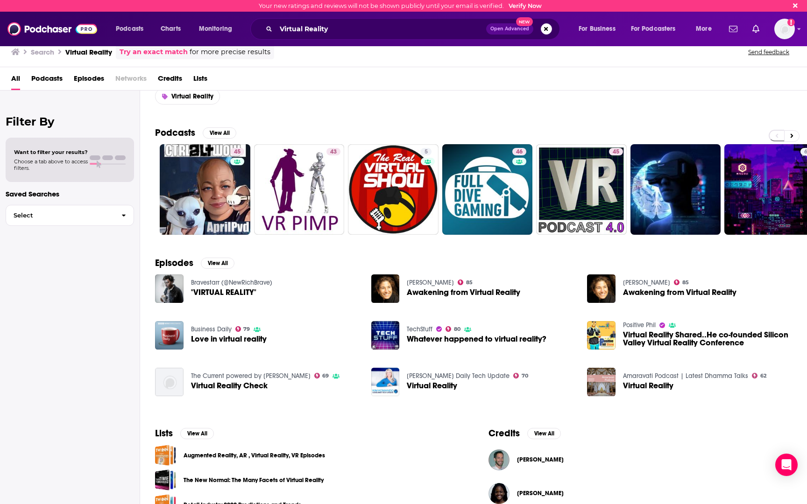
scroll to position [11, 0]
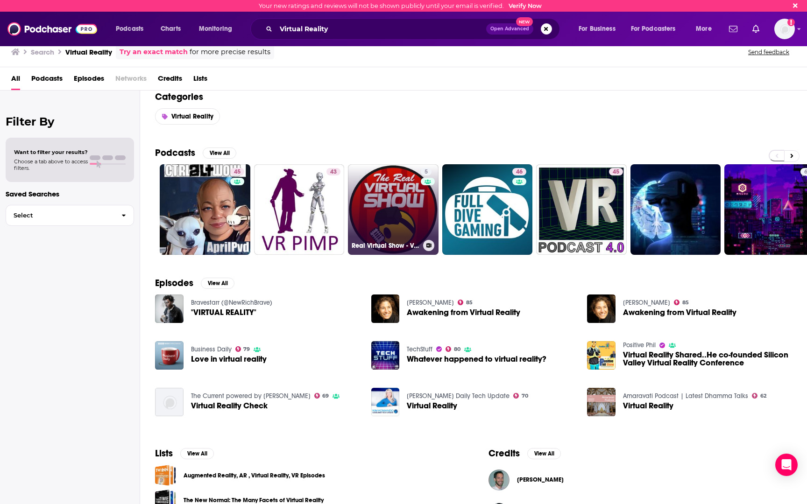
click at [391, 220] on link "5 Real Virtual Show - Virtual Reality & Augmented Reality Conversations - VR" at bounding box center [393, 209] width 91 height 91
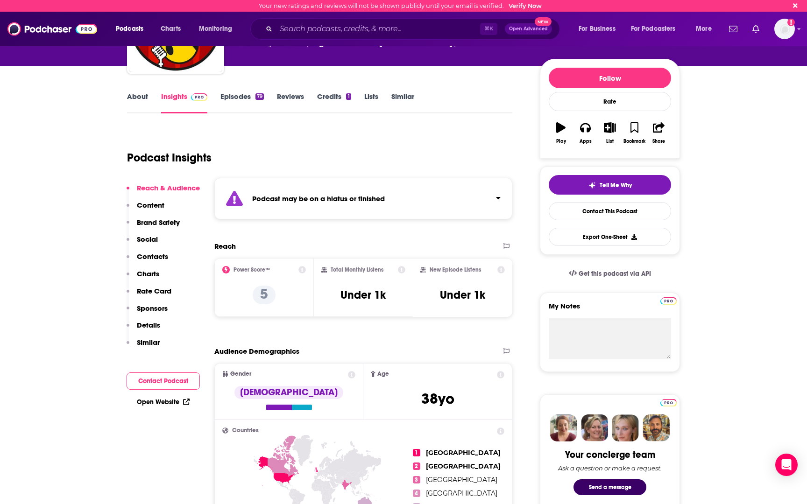
scroll to position [88, 0]
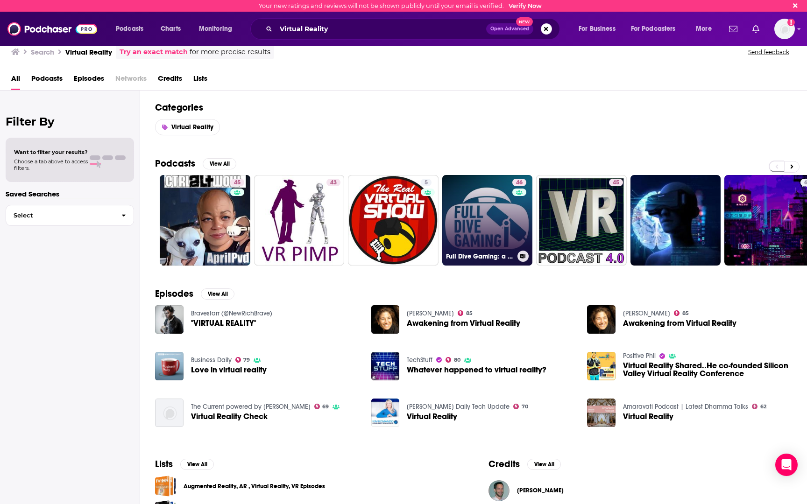
click at [471, 230] on link "46 Full Dive Gaming: a Virtual Reality Podcast in VR" at bounding box center [487, 220] width 91 height 91
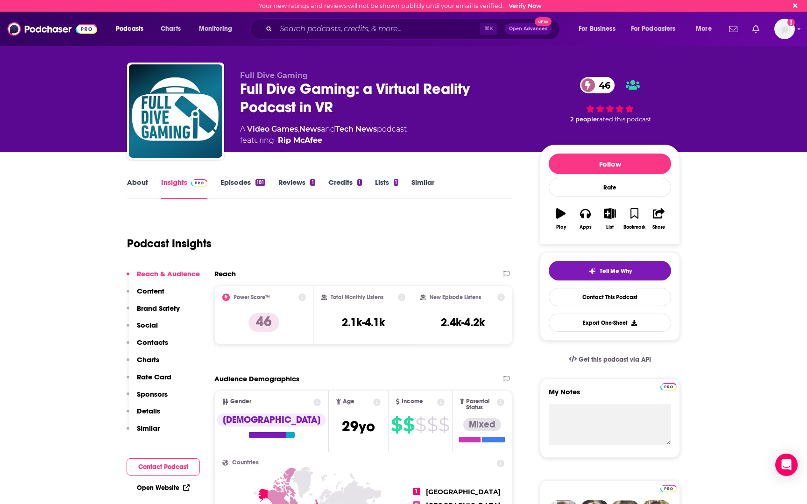
click at [132, 188] on link "About" at bounding box center [137, 188] width 21 height 21
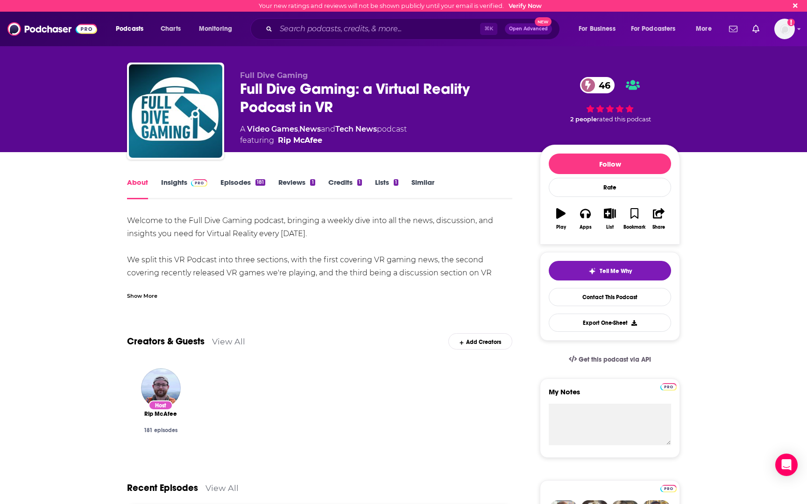
click at [134, 295] on div "Show More" at bounding box center [142, 295] width 30 height 9
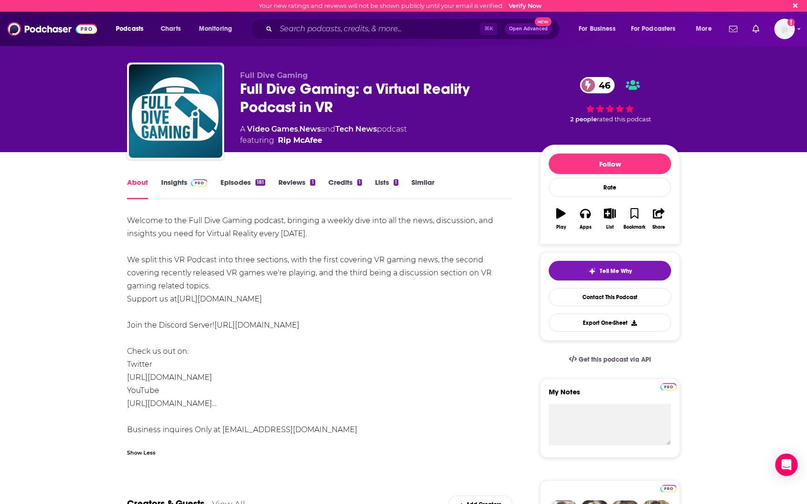
click at [274, 29] on div "⌘ K Open Advanced New" at bounding box center [405, 28] width 310 height 21
click at [292, 29] on input "Search podcasts, credits, & more..." at bounding box center [378, 28] width 204 height 15
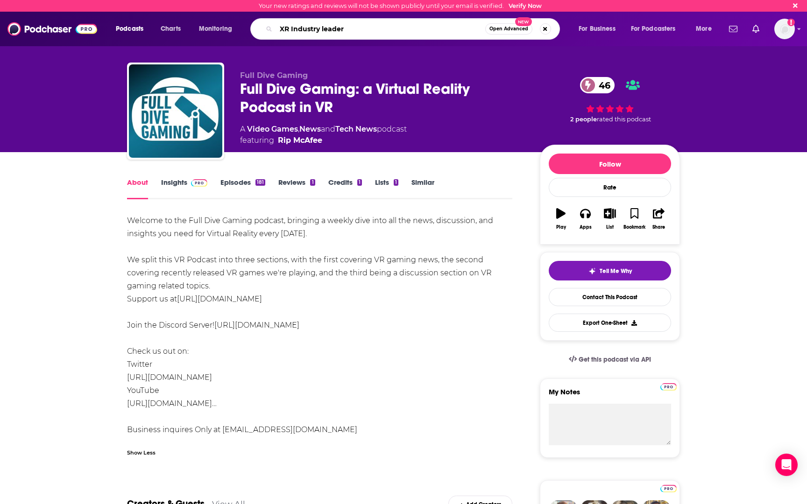
type input "XR Industry leaders"
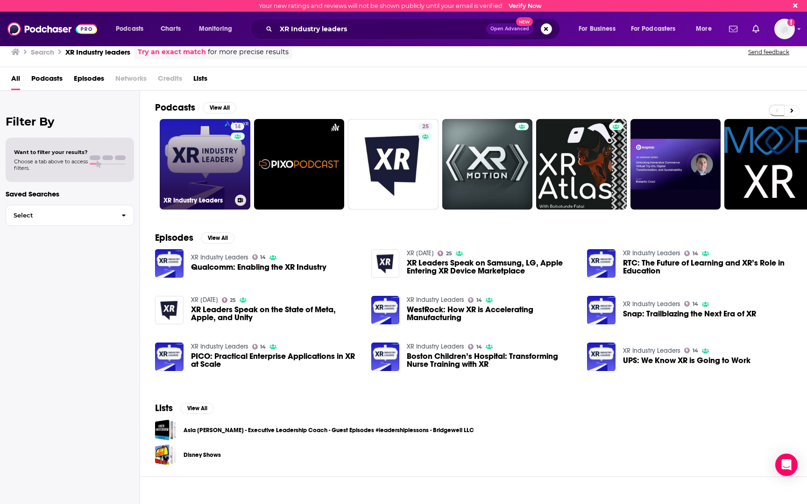
click at [201, 167] on link "14 XR Industry Leaders" at bounding box center [205, 164] width 91 height 91
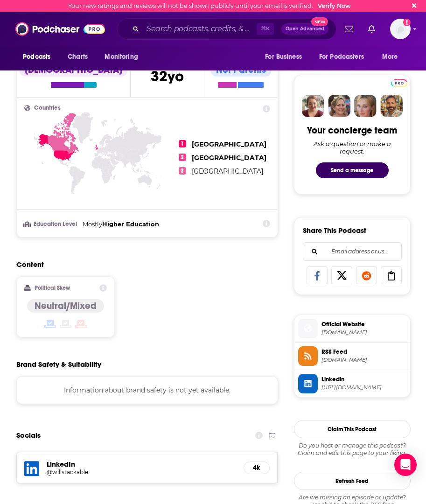
scroll to position [253, 0]
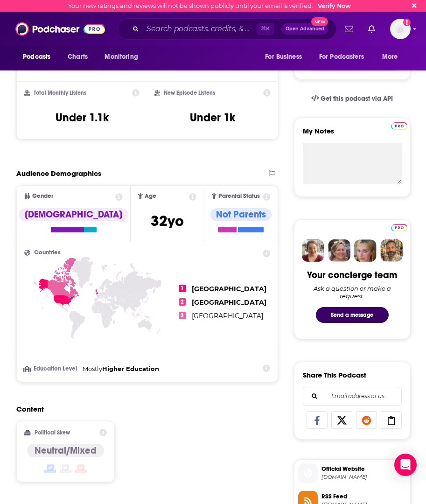
click at [186, 302] on span "2" at bounding box center [182, 301] width 7 height 7
click at [186, 289] on span "1" at bounding box center [182, 288] width 7 height 7
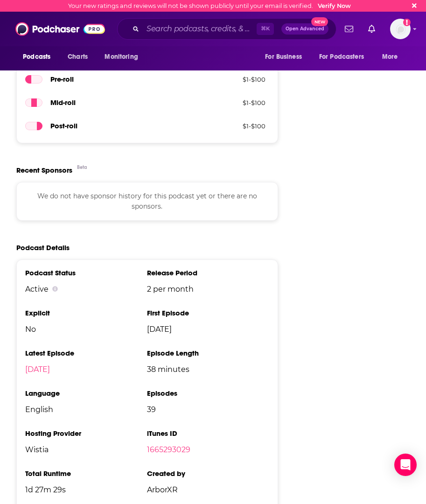
scroll to position [490, 0]
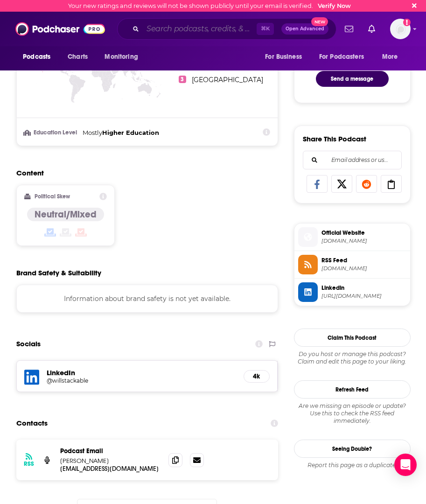
click at [186, 32] on input "Search podcasts, credits, & more..." at bounding box center [200, 28] width 114 height 15
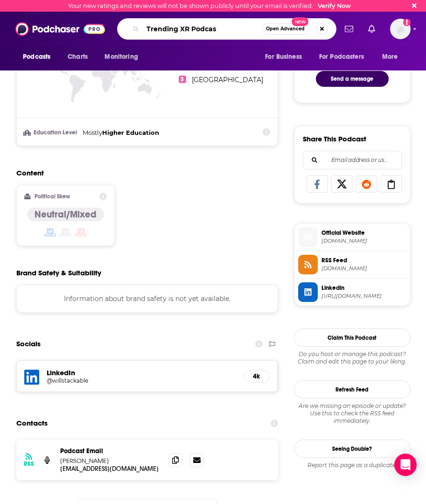
type input "Trending XR Podcast"
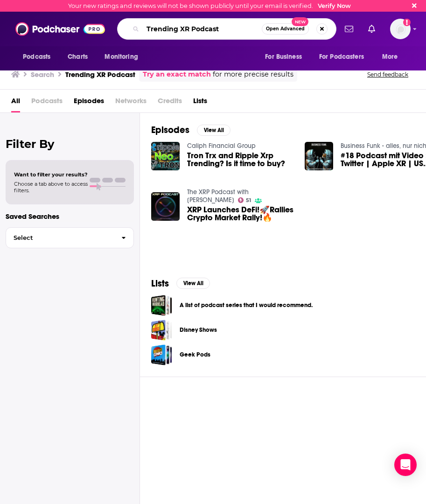
drag, startPoint x: 228, startPoint y: 29, endPoint x: 190, endPoint y: 29, distance: 37.3
click at [190, 29] on input "Trending XR Podcast" at bounding box center [202, 28] width 119 height 15
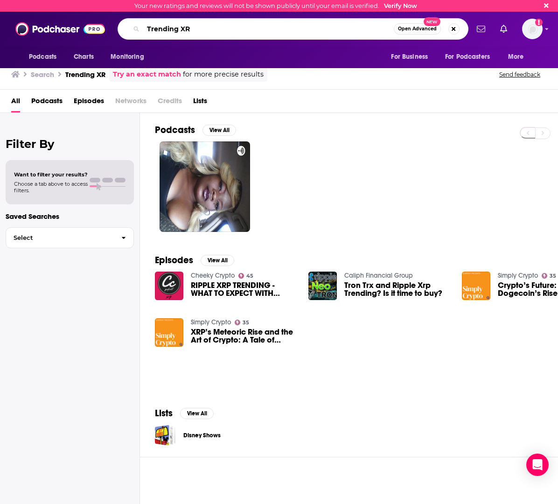
click at [207, 30] on input "Trending XR" at bounding box center [268, 28] width 251 height 15
type input "Trending XR Podcast"
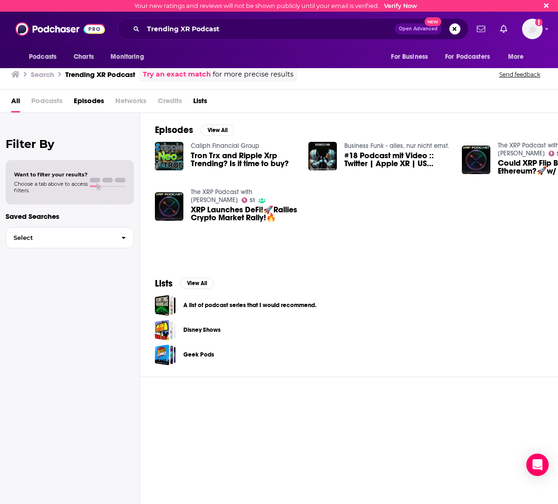
click at [90, 75] on h3 "Trending XR Podcast" at bounding box center [100, 74] width 70 height 9
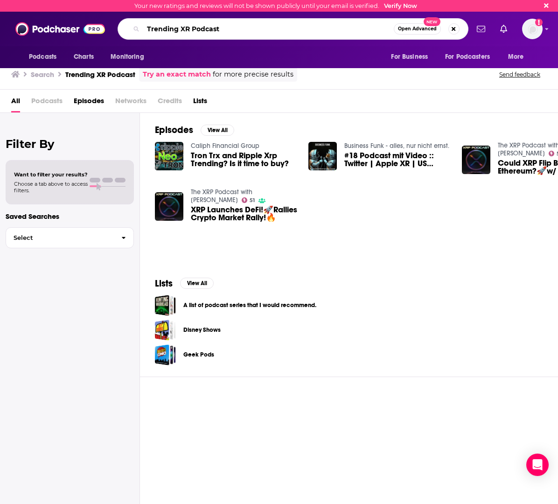
drag, startPoint x: 244, startPoint y: 29, endPoint x: 135, endPoint y: 28, distance: 108.3
click at [135, 28] on div "Trending XR Podcast Open Advanced New" at bounding box center [293, 28] width 351 height 21
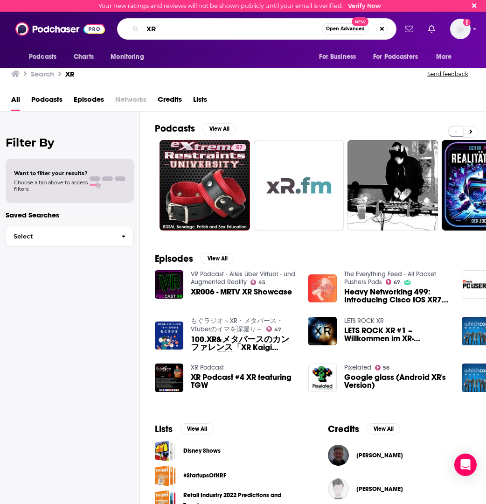
click at [196, 28] on input "XR" at bounding box center [232, 28] width 179 height 15
type input "AR/XR"
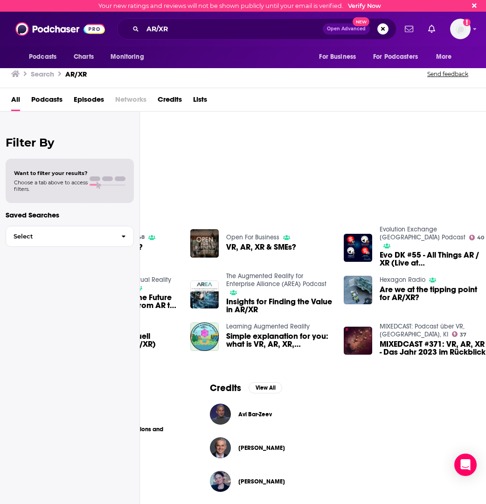
scroll to position [0, 118]
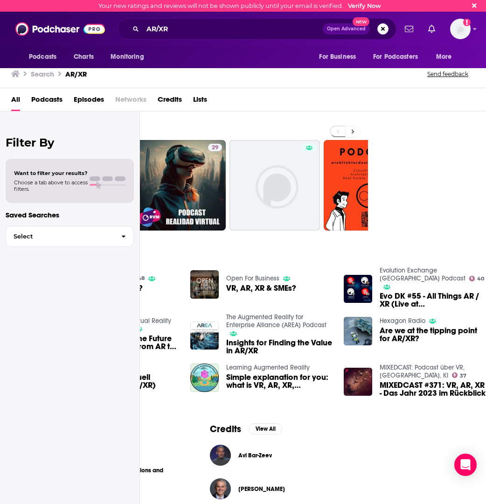
click at [357, 129] on button at bounding box center [352, 132] width 15 height 12
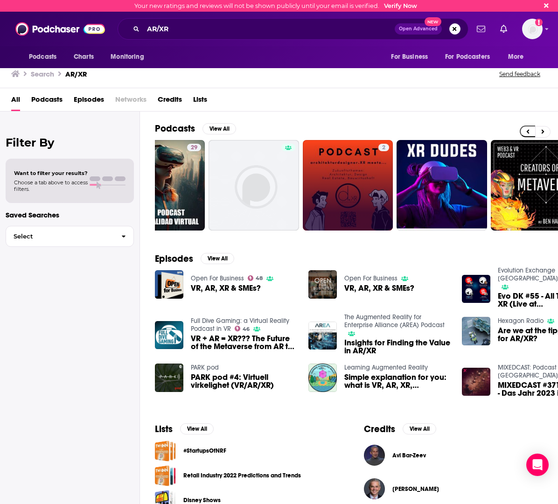
scroll to position [0, 92]
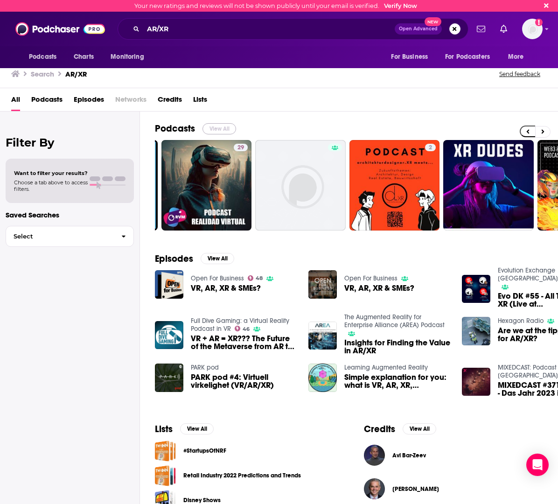
click at [221, 124] on button "View All" at bounding box center [220, 128] width 34 height 11
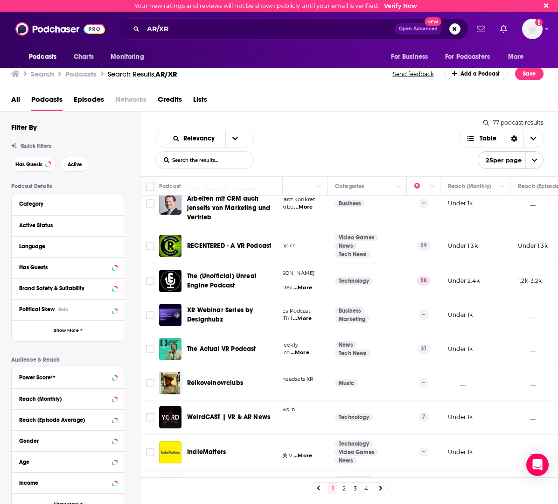
scroll to position [369, 127]
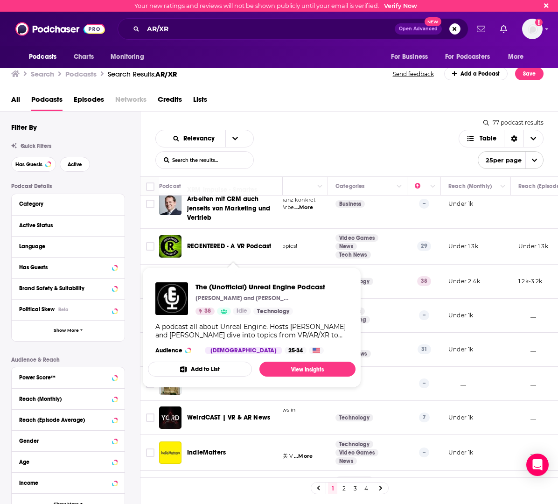
click at [253, 273] on span "The (Unofficial) Unreal Engine Podcast" at bounding box center [222, 281] width 70 height 17
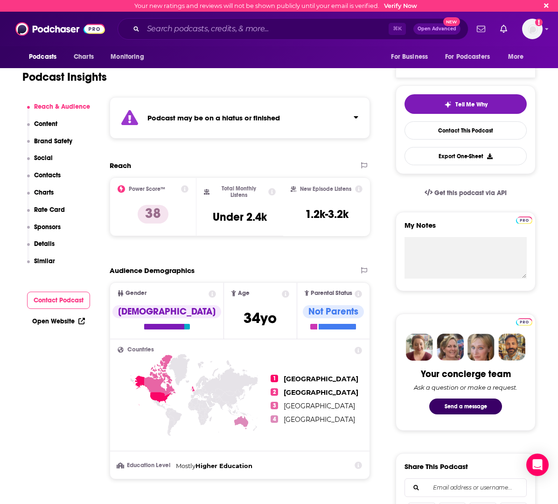
scroll to position [18, 0]
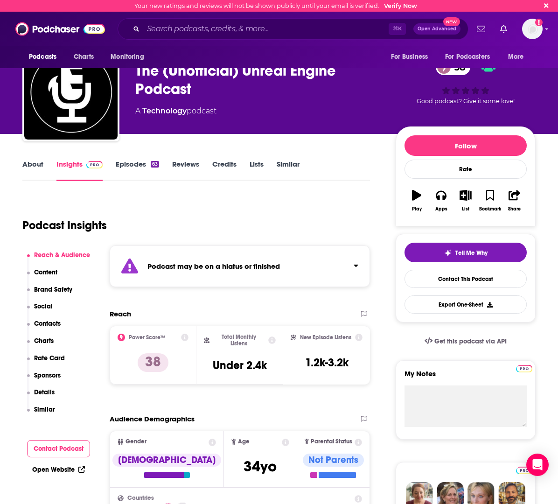
click at [31, 165] on link "About" at bounding box center [32, 170] width 21 height 21
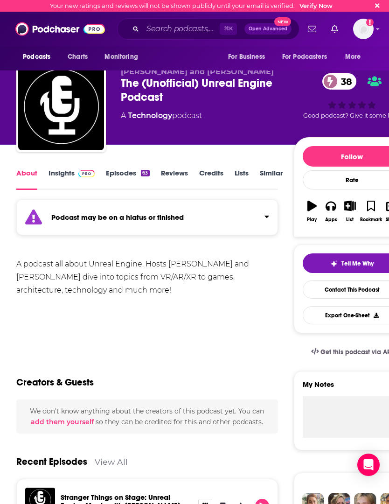
click at [126, 176] on link "Episodes 63" at bounding box center [127, 179] width 43 height 21
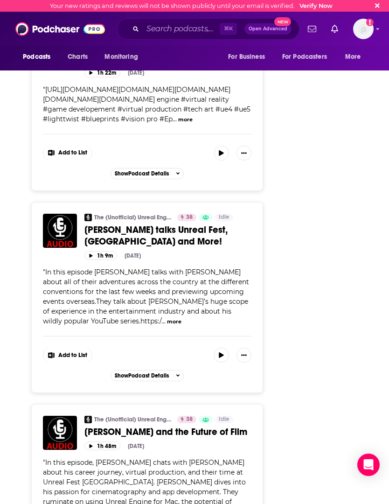
scroll to position [1351, 0]
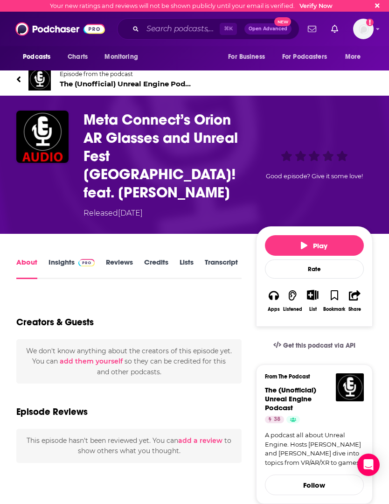
click at [150, 139] on h1 "Meta Connect’s Orion AR Glasses and Unreal Fest Seattle! feat. Bartosz Barlowski" at bounding box center [168, 156] width 169 height 91
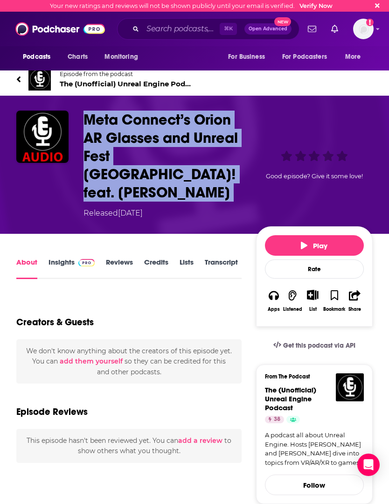
click at [150, 139] on h1 "Meta Connect’s Orion AR Glasses and Unreal Fest Seattle! feat. Bartosz Barlowski" at bounding box center [168, 156] width 169 height 91
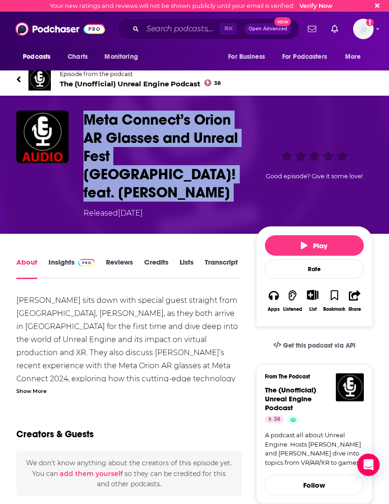
copy h1 "Meta Connect’s Orion AR Glasses and Unreal Fest Seattle! feat. Bartosz Barlowski"
click at [274, 290] on icon "button" at bounding box center [274, 295] width 10 height 10
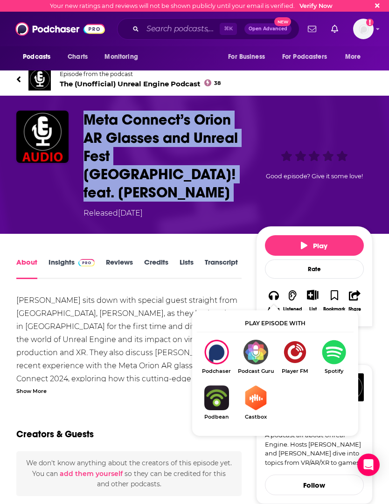
click at [338, 351] on img "Show Listen On dropdown" at bounding box center [334, 352] width 39 height 25
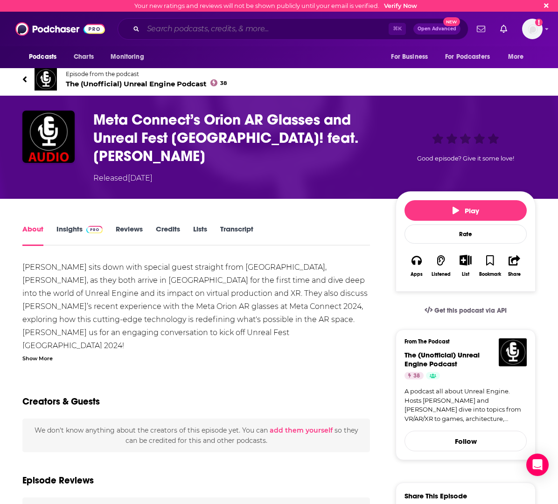
click at [168, 27] on input "Search podcasts, credits, & more..." at bounding box center [266, 28] width 246 height 15
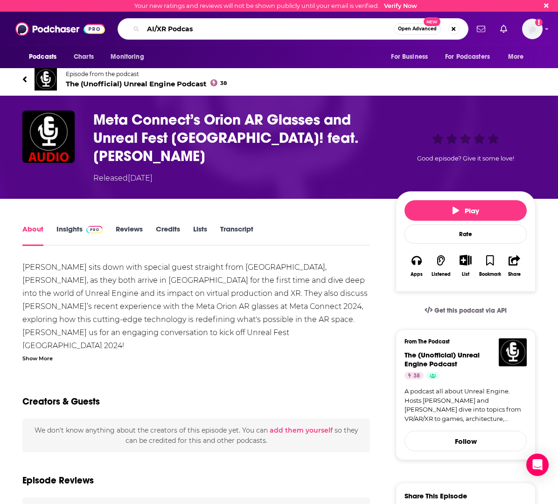
type input "AI/XR Podcast"
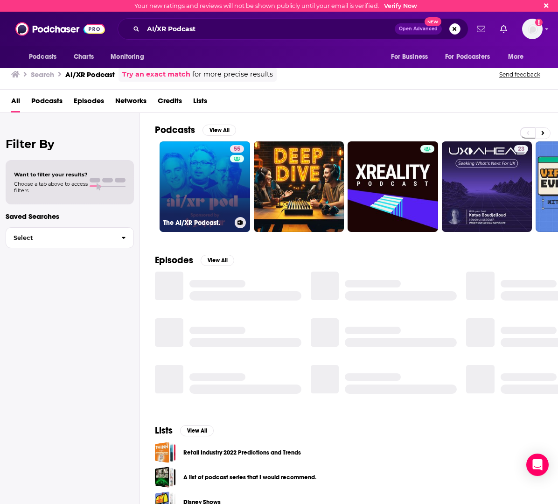
click at [223, 176] on link "55 The AI/XR Podcast." at bounding box center [205, 186] width 91 height 91
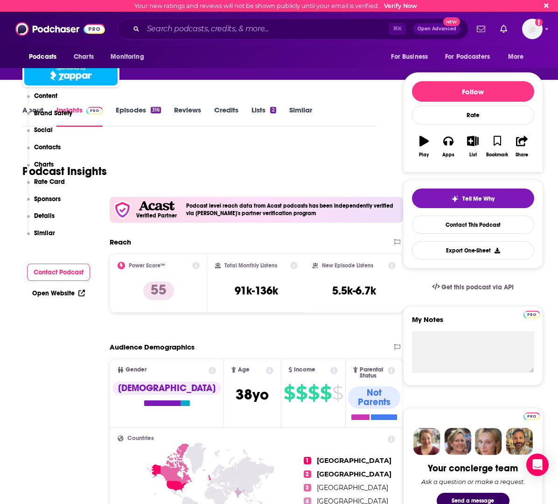
scroll to position [48, 0]
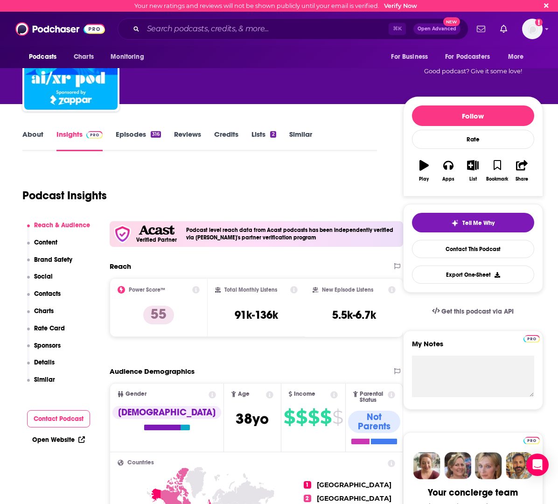
click at [125, 130] on link "Episodes 316" at bounding box center [138, 140] width 45 height 21
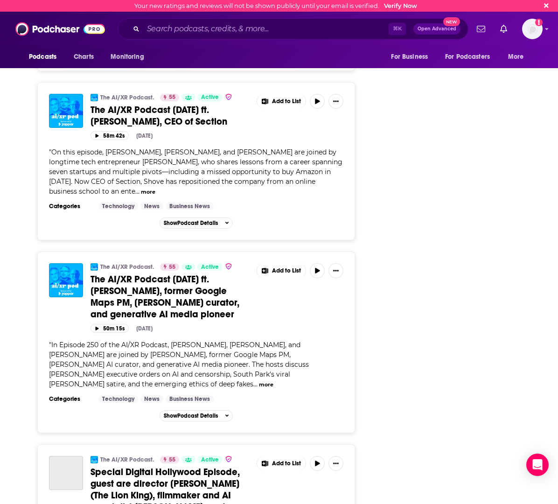
scroll to position [1474, 0]
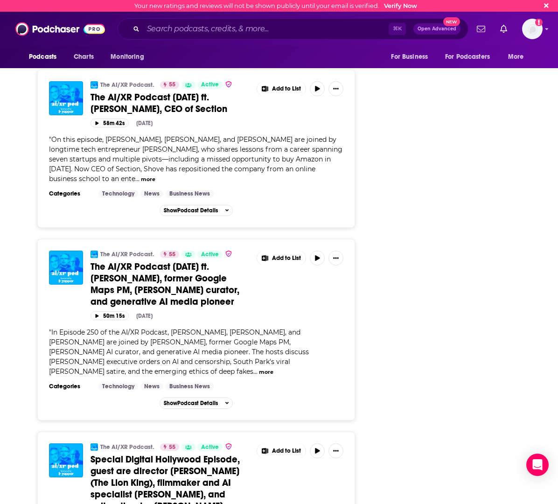
drag, startPoint x: 89, startPoint y: 175, endPoint x: 168, endPoint y: 219, distance: 89.9
click at [168, 251] on div "The AI/XR Podcast. 55 Active The AI/XR Podcast July 25th, 2025 ft. Bilawal Sidh…" at bounding box center [196, 286] width 295 height 70
copy span "The AI/XR Podcast July 25th, 2025 ft. Bilawal Sidhu, former Google Maps PM, TED…"
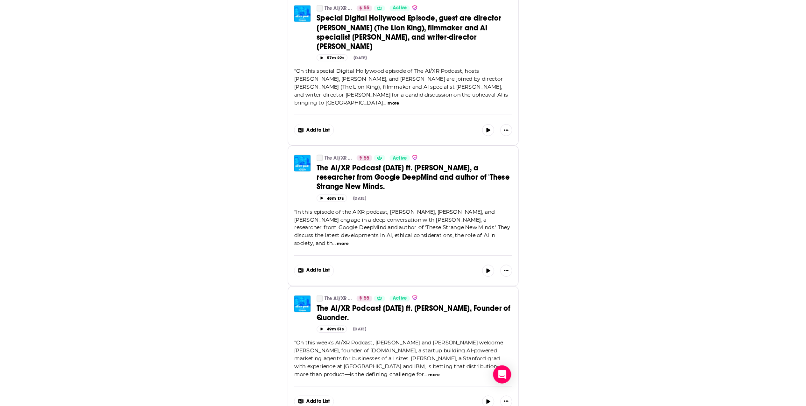
scroll to position [0, 0]
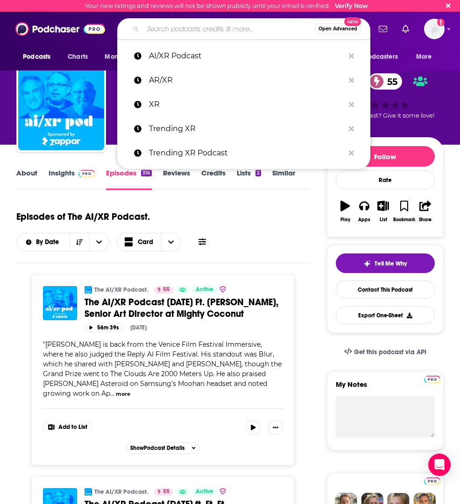
click at [182, 35] on input "Search podcasts, credits, & more..." at bounding box center [228, 28] width 171 height 15
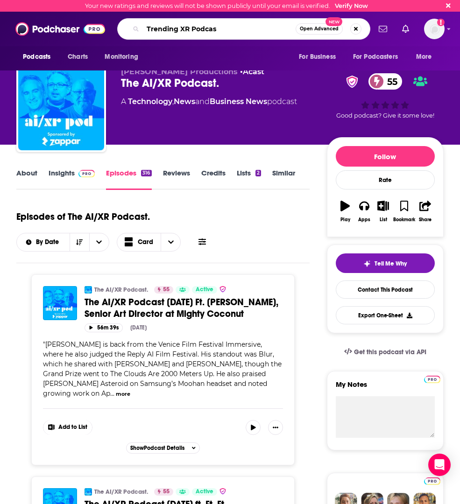
type input "Trending XR Podcast"
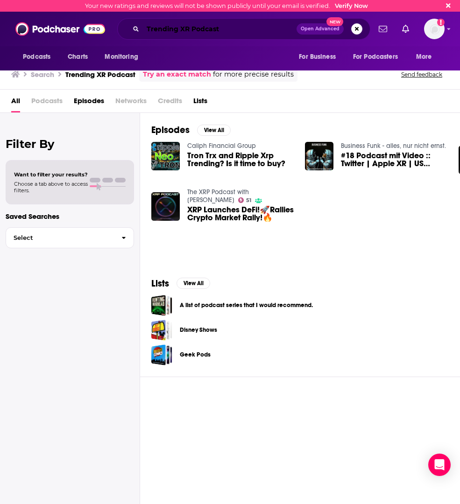
click at [239, 34] on input "Trending XR Podcast" at bounding box center [220, 28] width 154 height 15
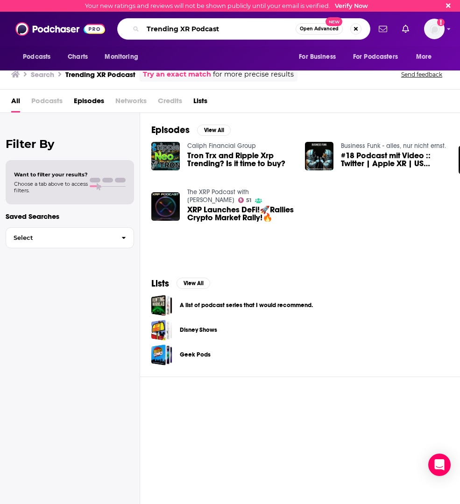
click at [239, 34] on input "Trending XR Podcast" at bounding box center [219, 28] width 153 height 15
type input "smart glasses"
